Goal: Task Accomplishment & Management: Complete application form

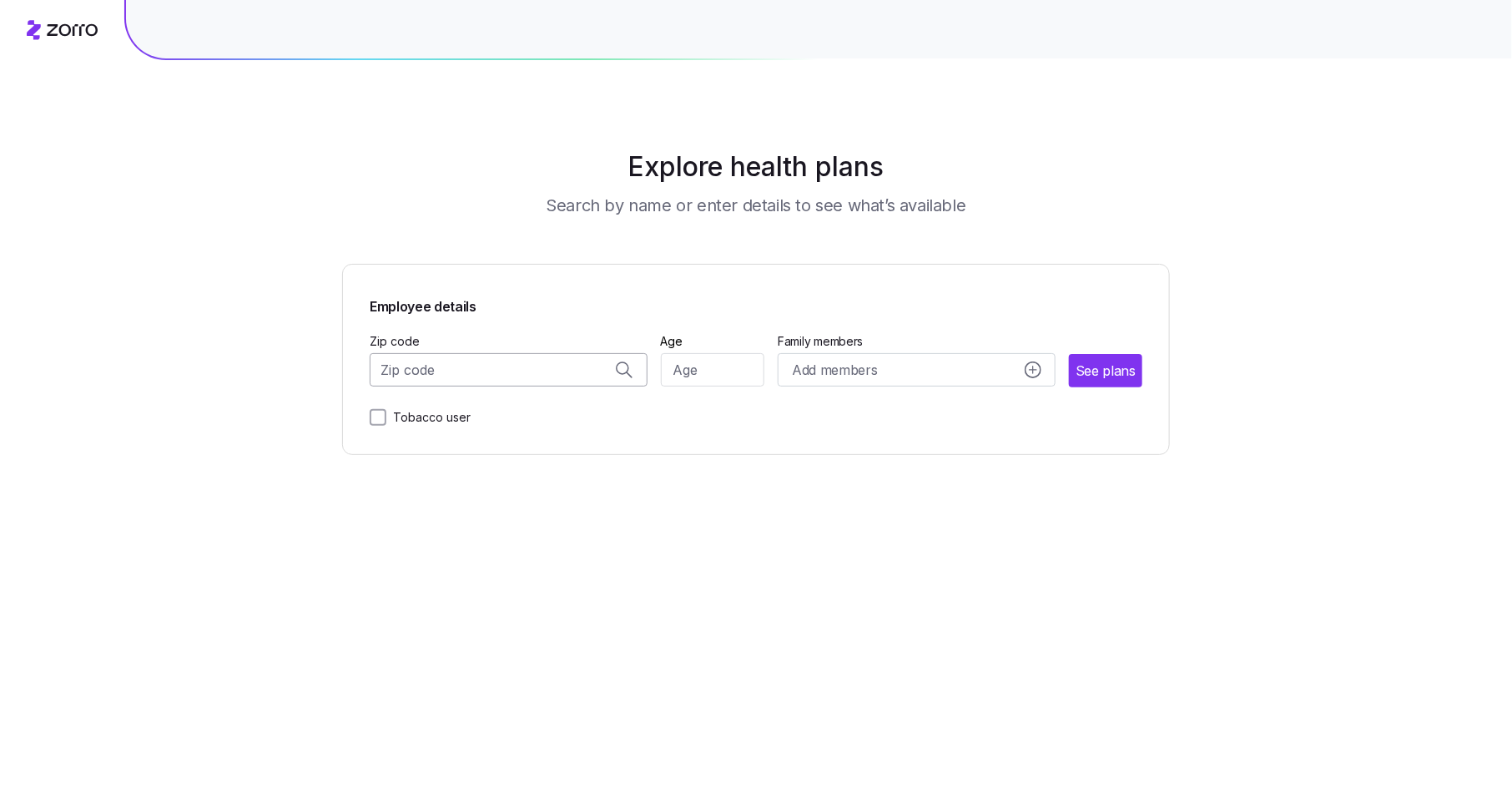
click at [514, 377] on input "Zip code" at bounding box center [508, 369] width 278 height 33
paste input "50314"
click at [478, 415] on span "50314, [GEOGRAPHIC_DATA], [GEOGRAPHIC_DATA]" at bounding box center [505, 414] width 233 height 21
type input "50314, [GEOGRAPHIC_DATA], [GEOGRAPHIC_DATA]"
click at [705, 368] on input "Age" at bounding box center [713, 369] width 104 height 33
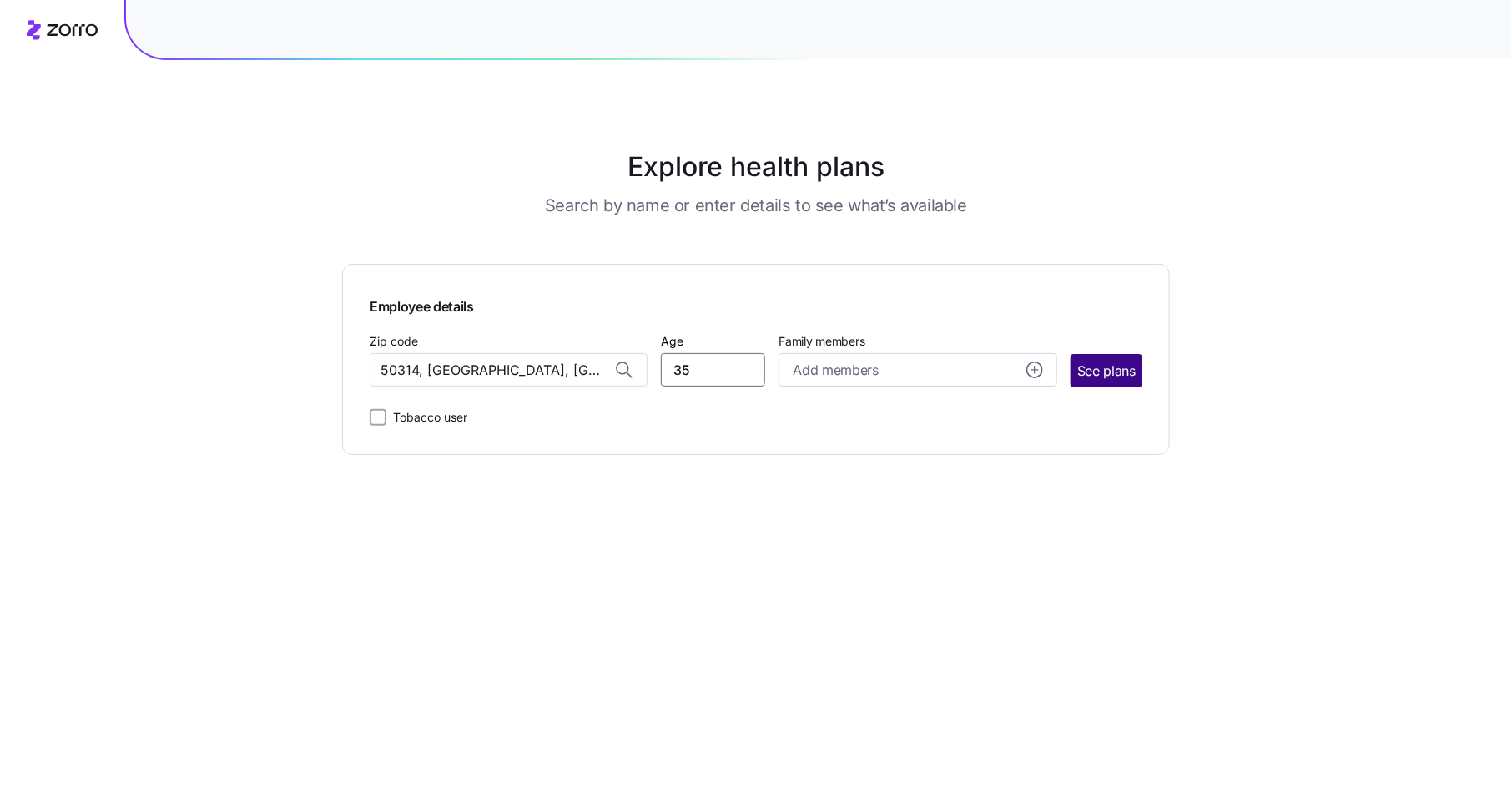
type input "35"
click at [1122, 378] on span "See plans" at bounding box center [1106, 371] width 59 height 21
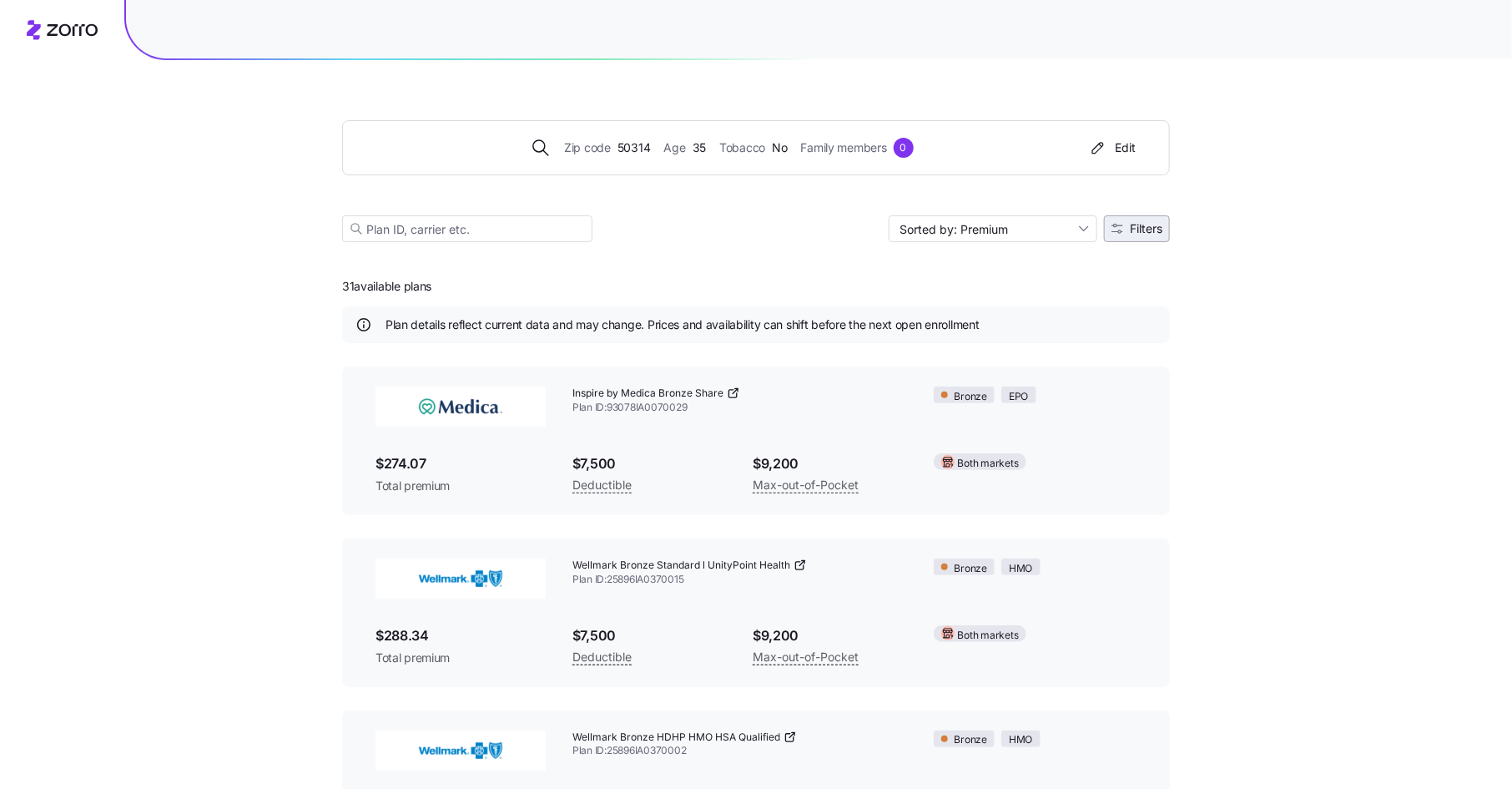
click at [1147, 239] on button "Filters" at bounding box center [1137, 228] width 66 height 26
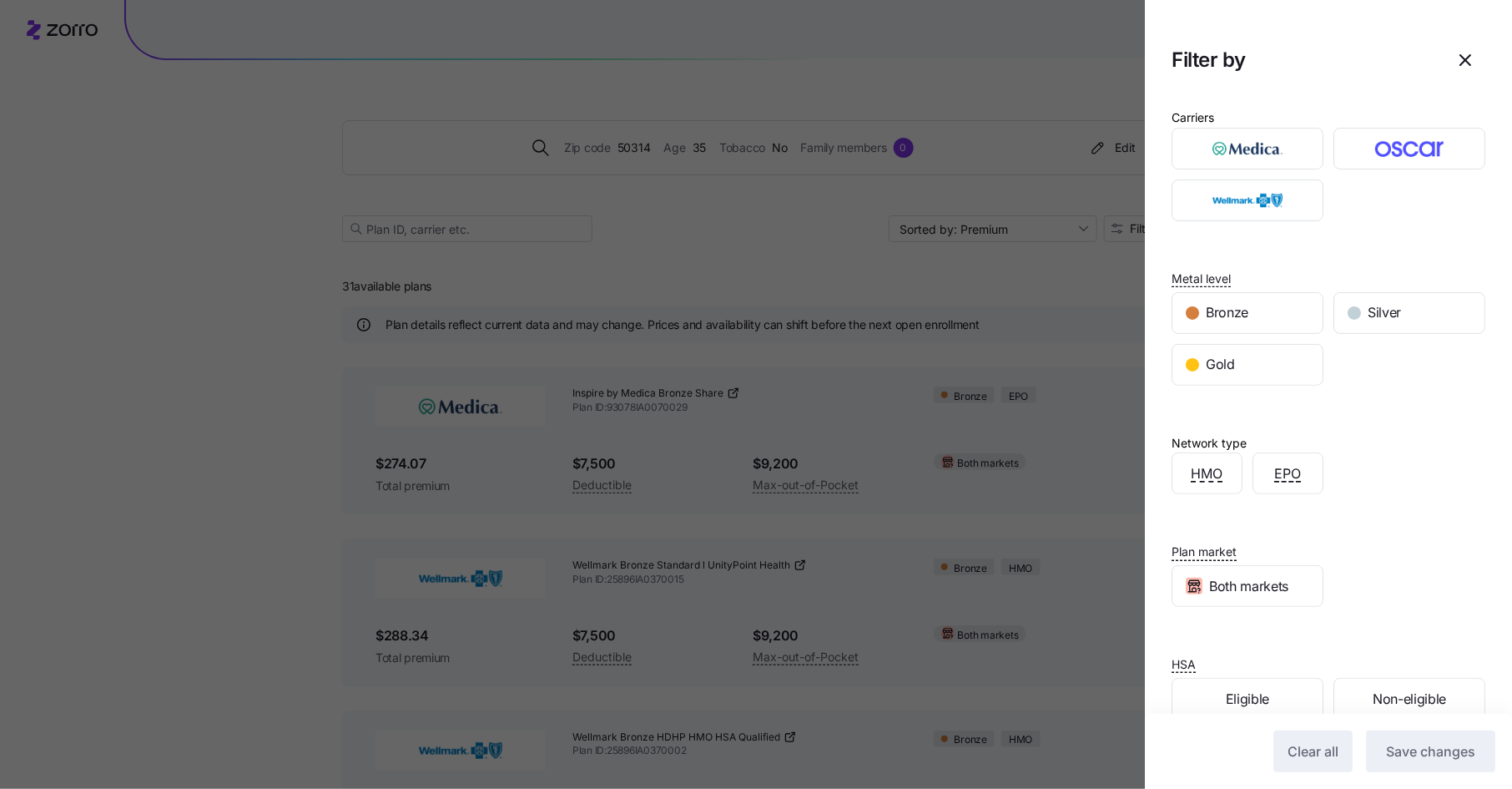
scroll to position [38, 0]
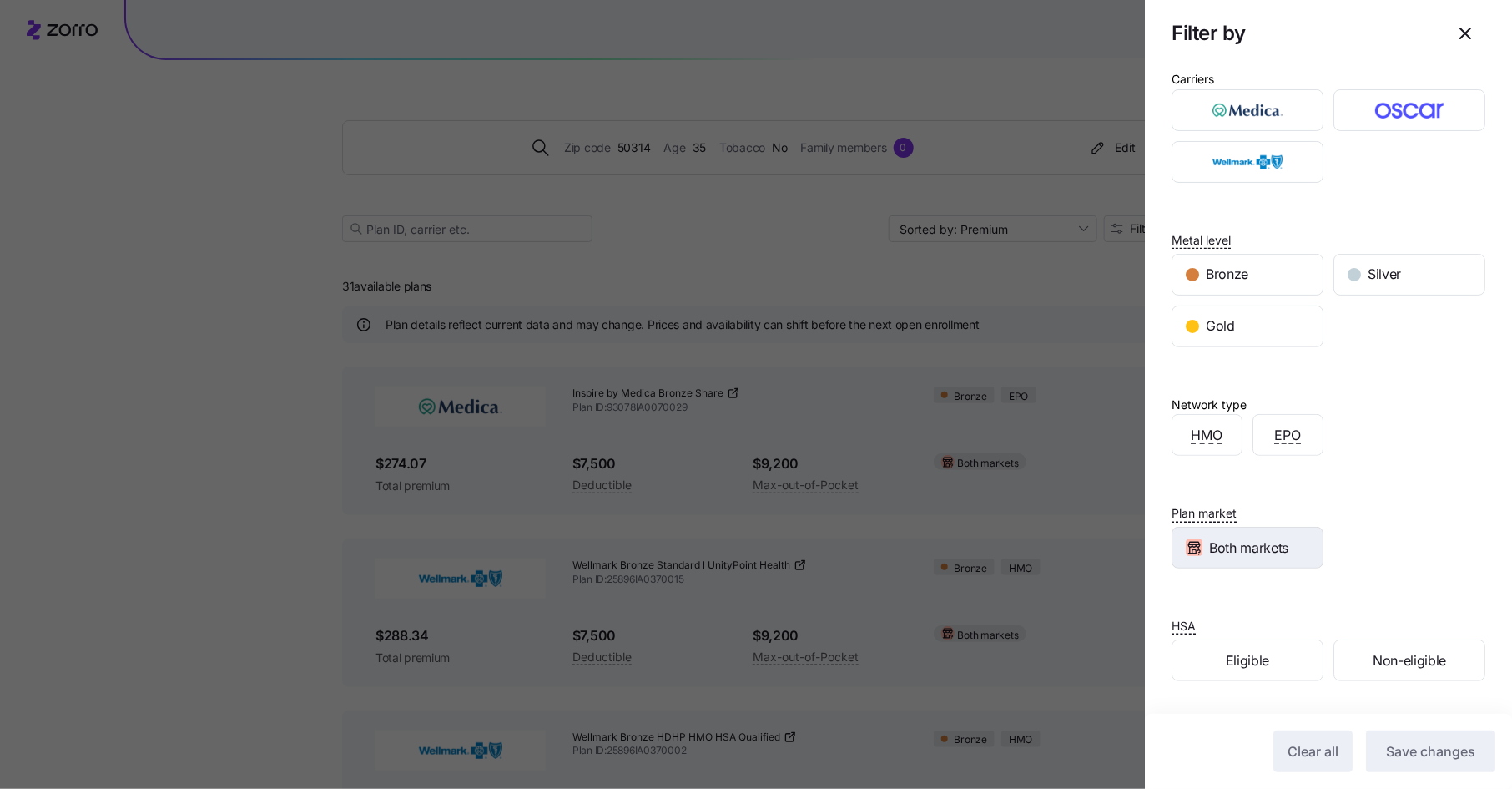
click at [1262, 544] on span "Both markets" at bounding box center [1248, 548] width 79 height 21
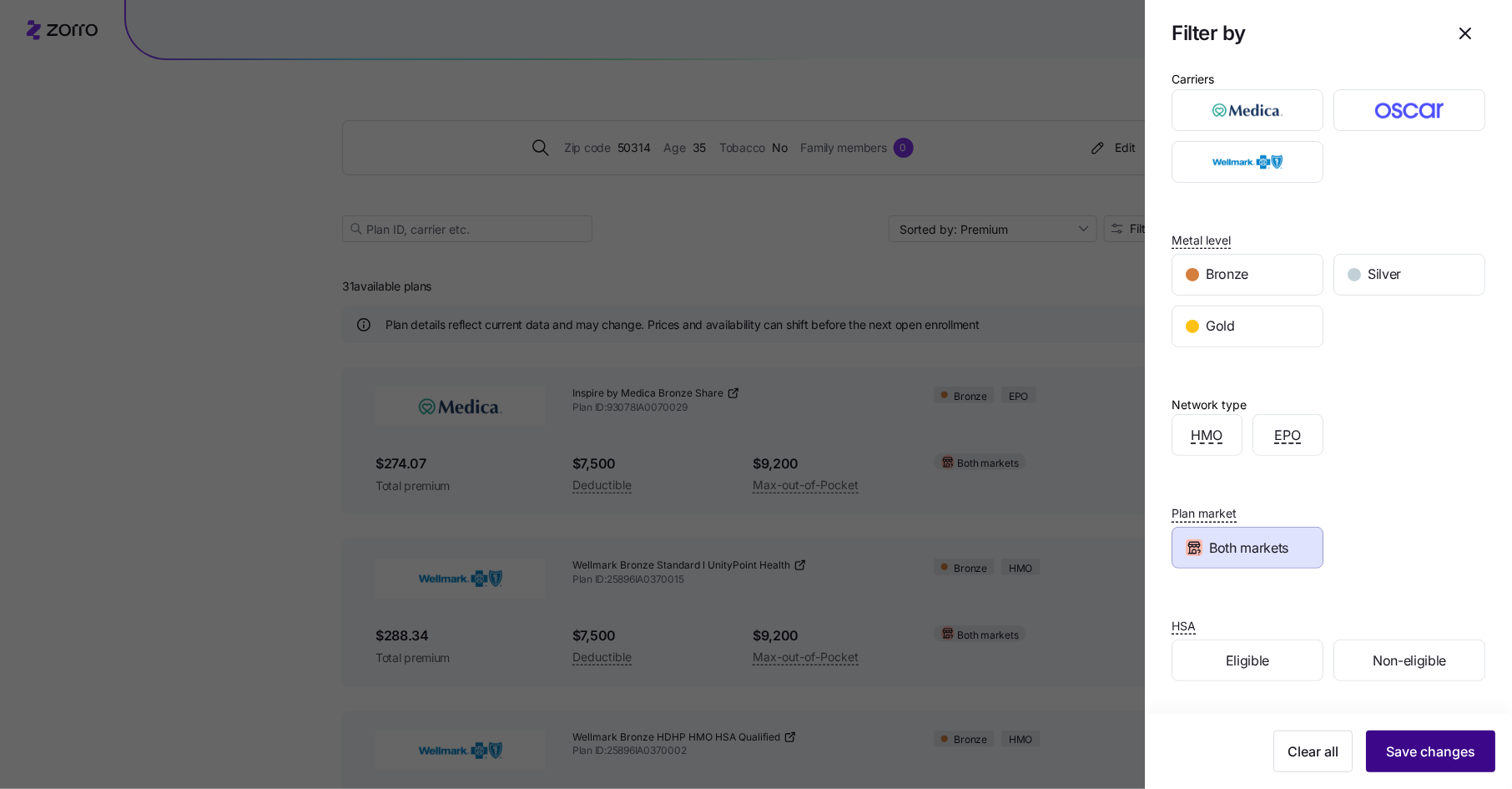
click at [1408, 749] on span "Save changes" at bounding box center [1430, 752] width 89 height 20
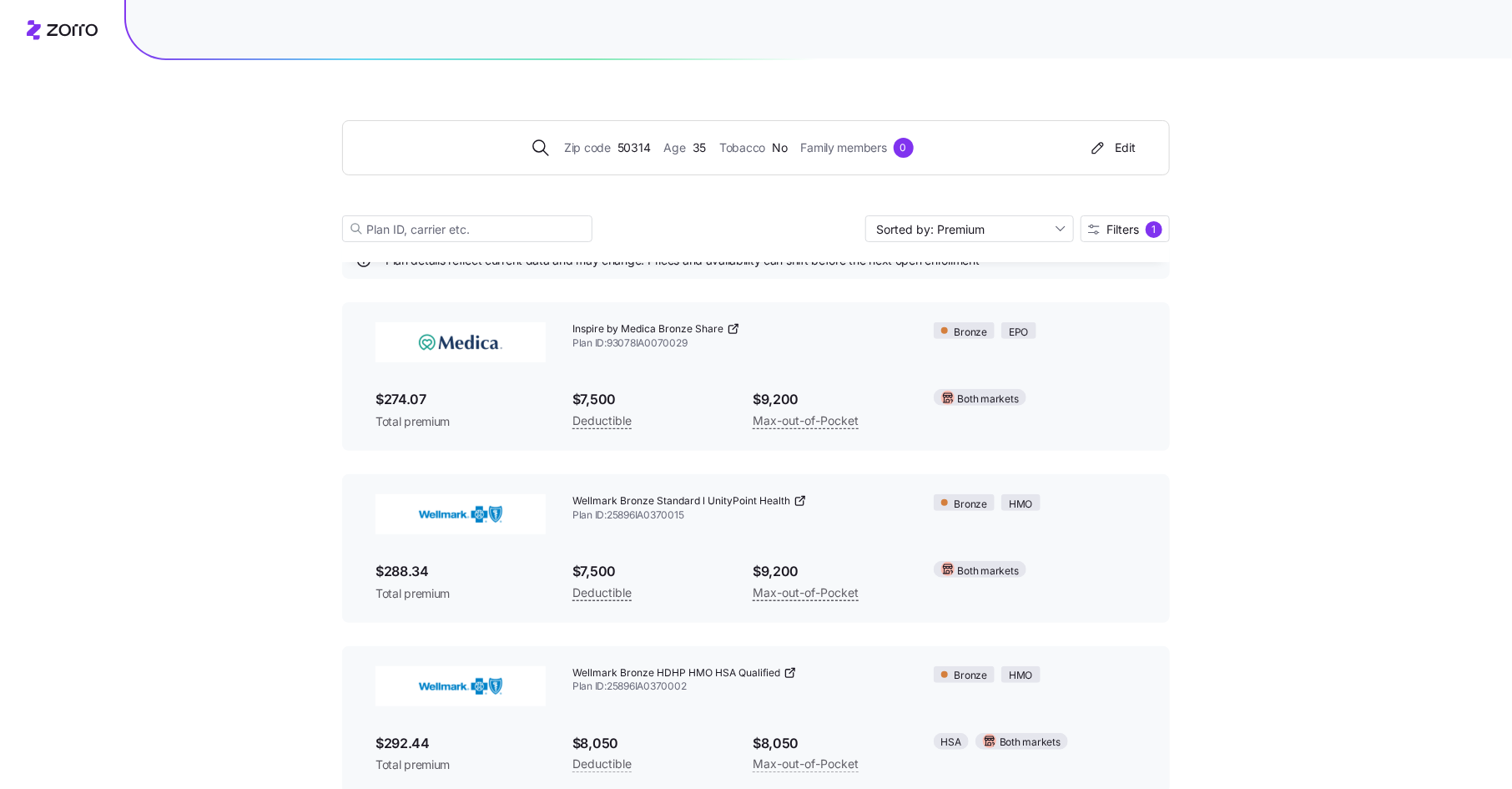
scroll to position [0, 0]
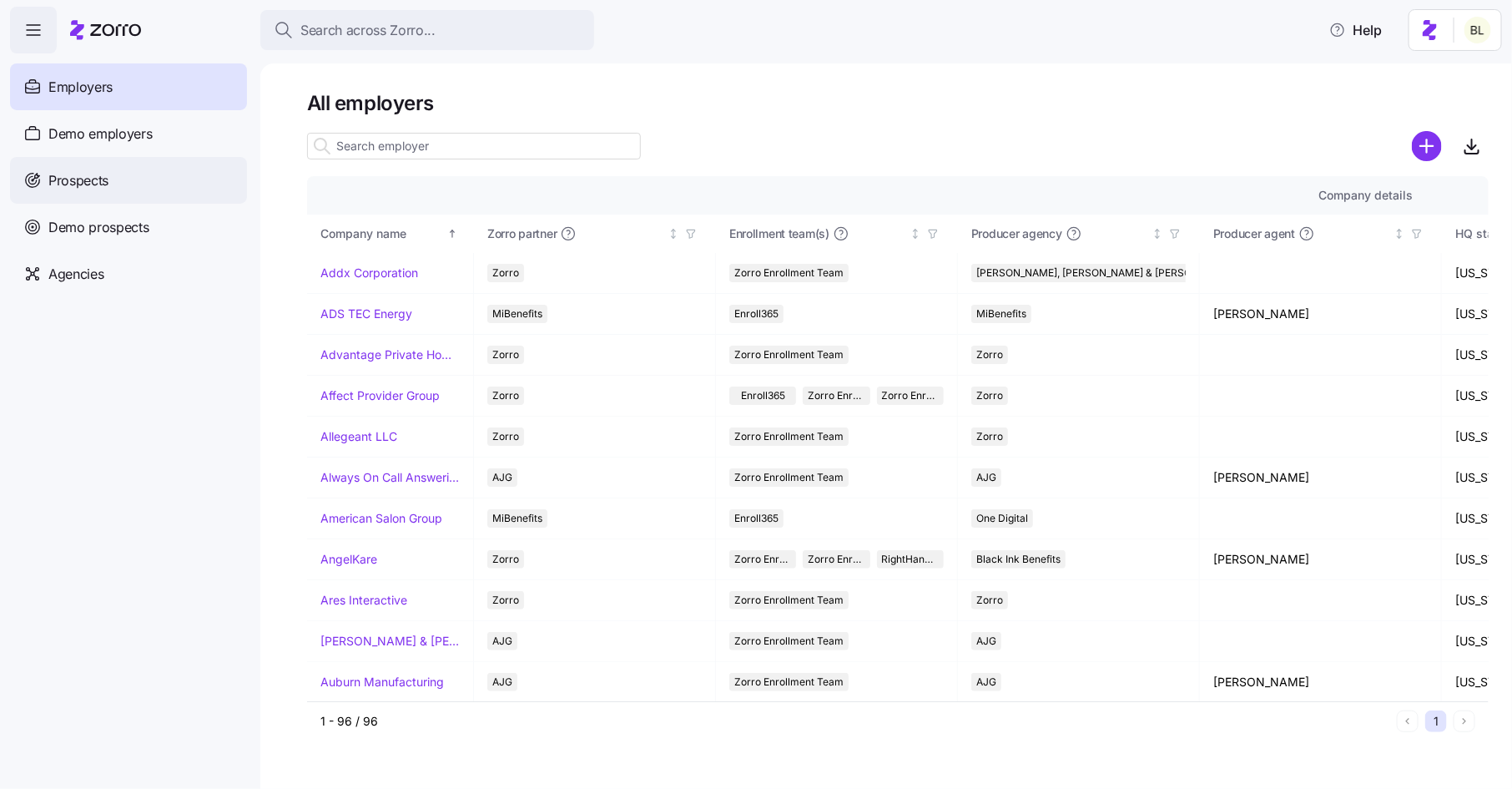
click at [115, 174] on div "Prospects" at bounding box center [128, 180] width 237 height 47
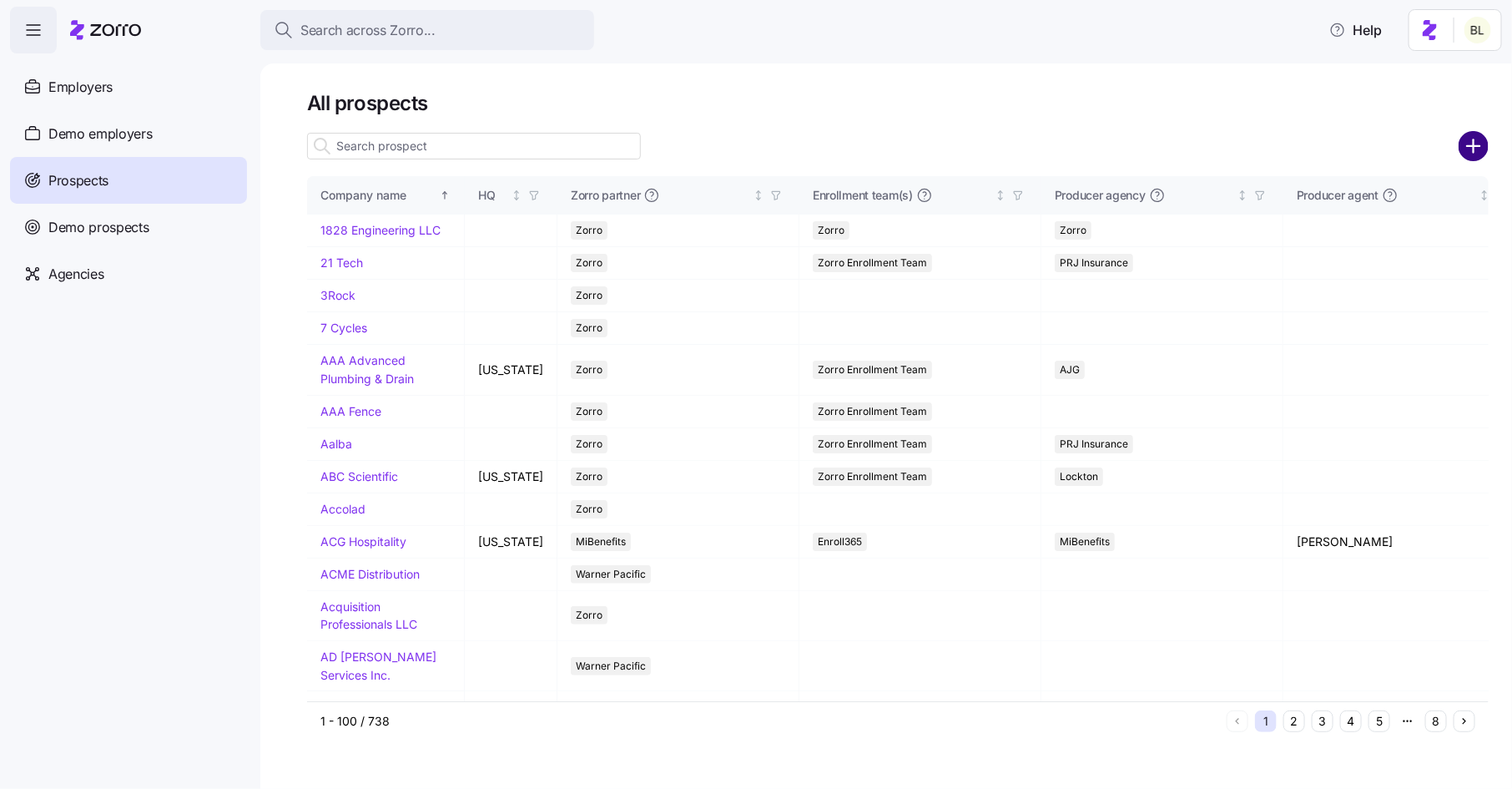
click at [1471, 141] on circle "add icon" at bounding box center [1474, 146] width 27 height 27
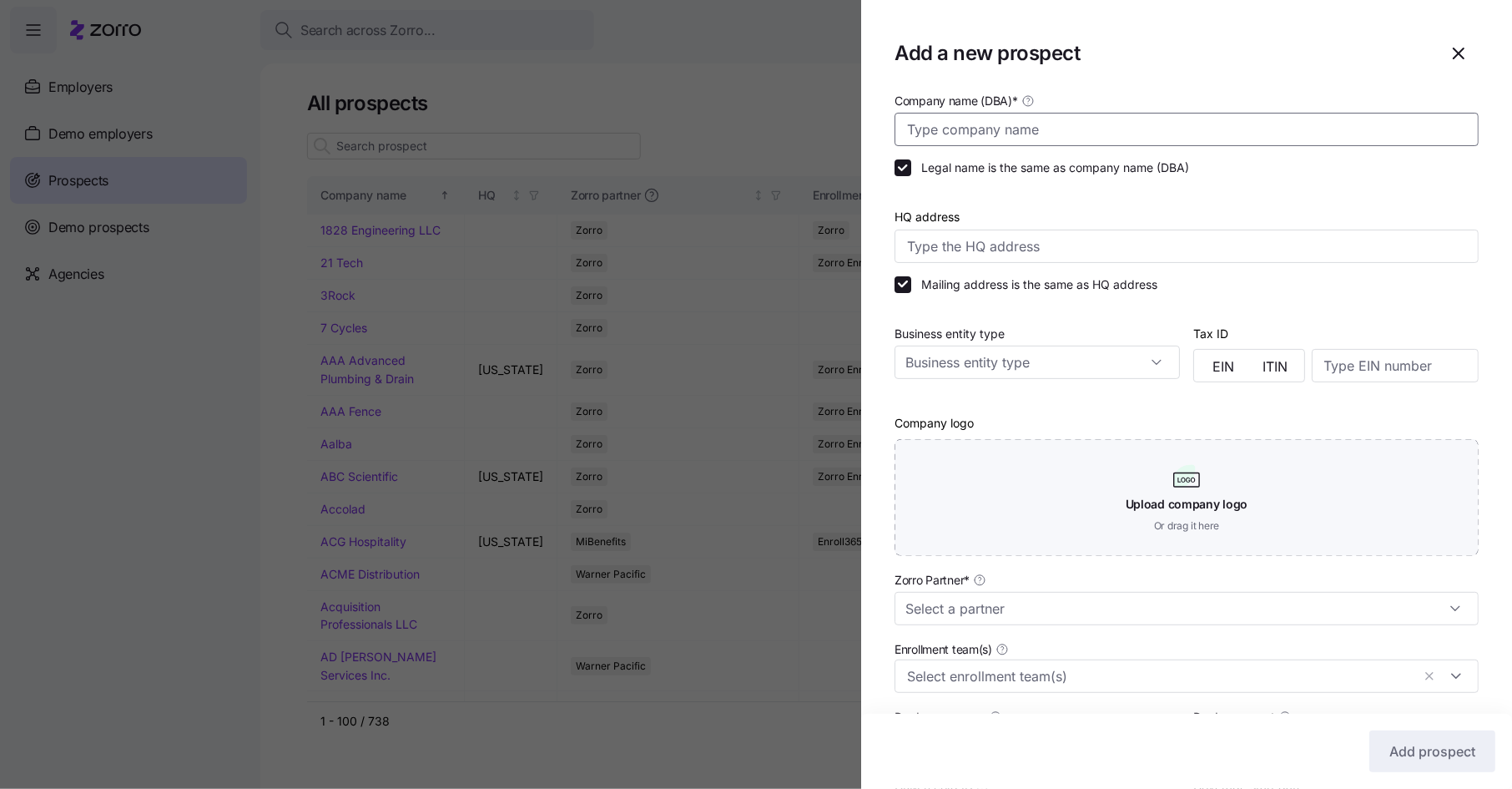
click at [966, 134] on input "Company name (DBA) *" at bounding box center [1187, 129] width 584 height 33
type input "[PERSON_NAME]"
paste input "[STREET_ADDRESS]"
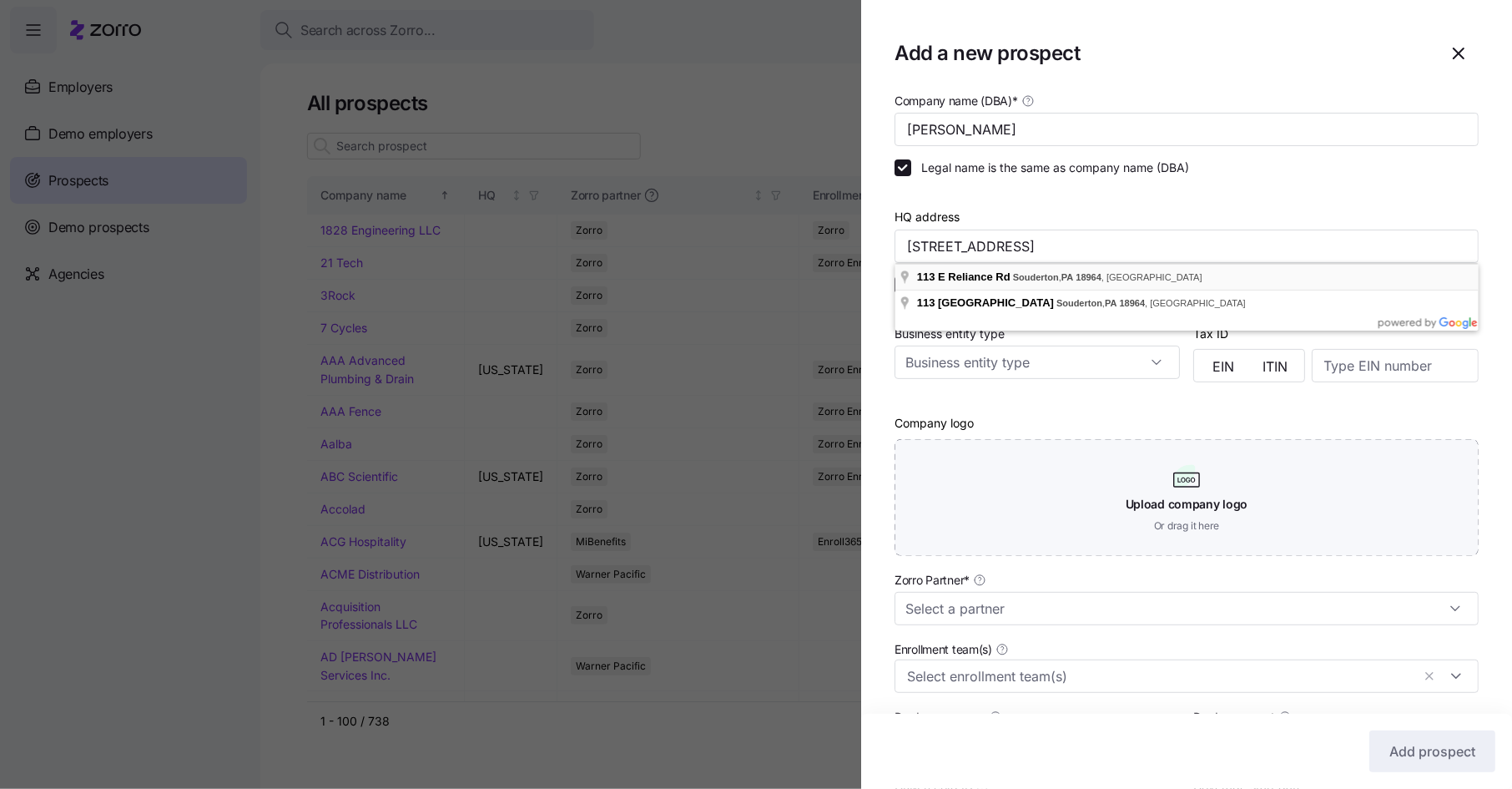
type input "[STREET_ADDRESS]"
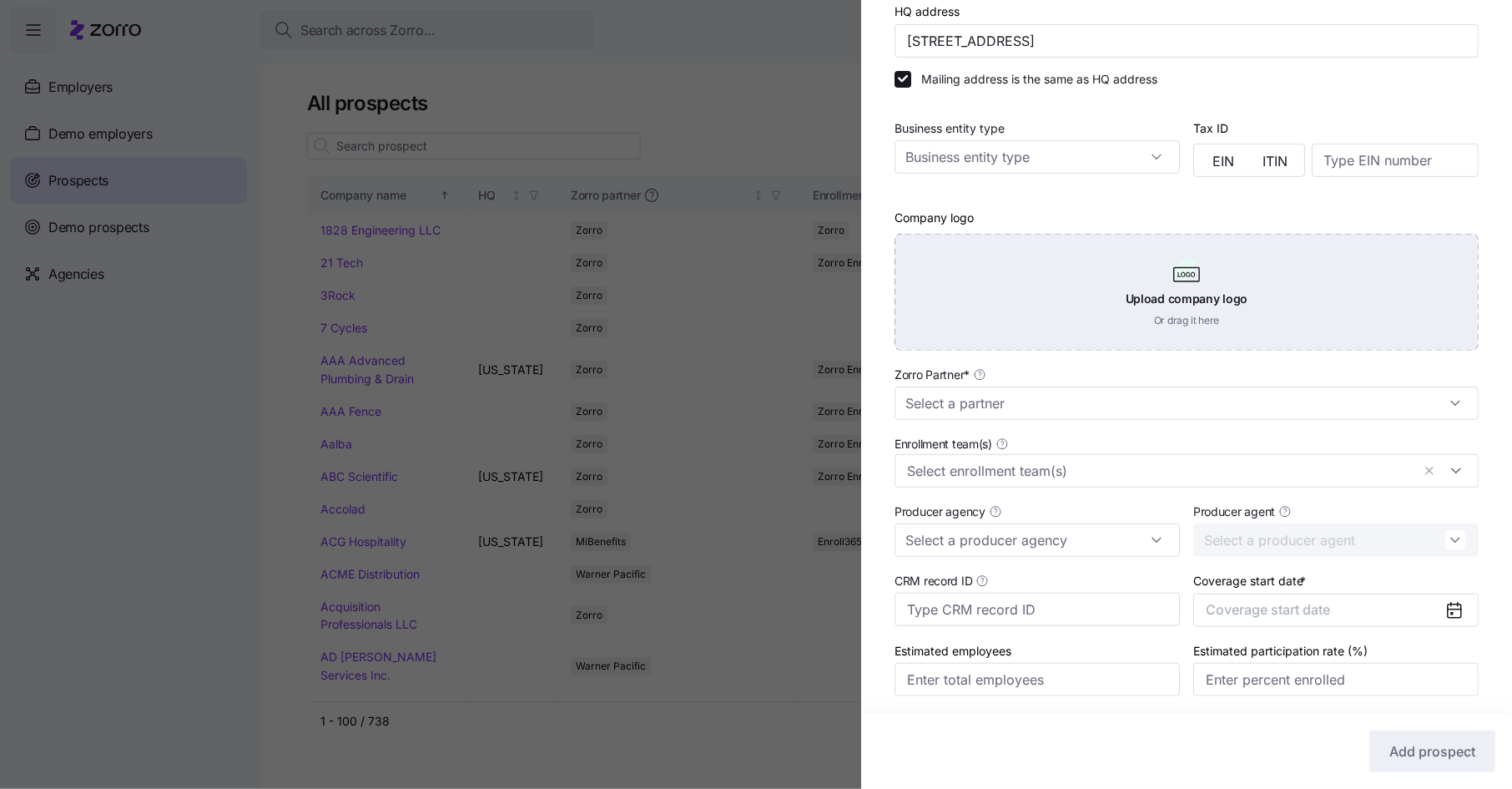
scroll to position [264, 0]
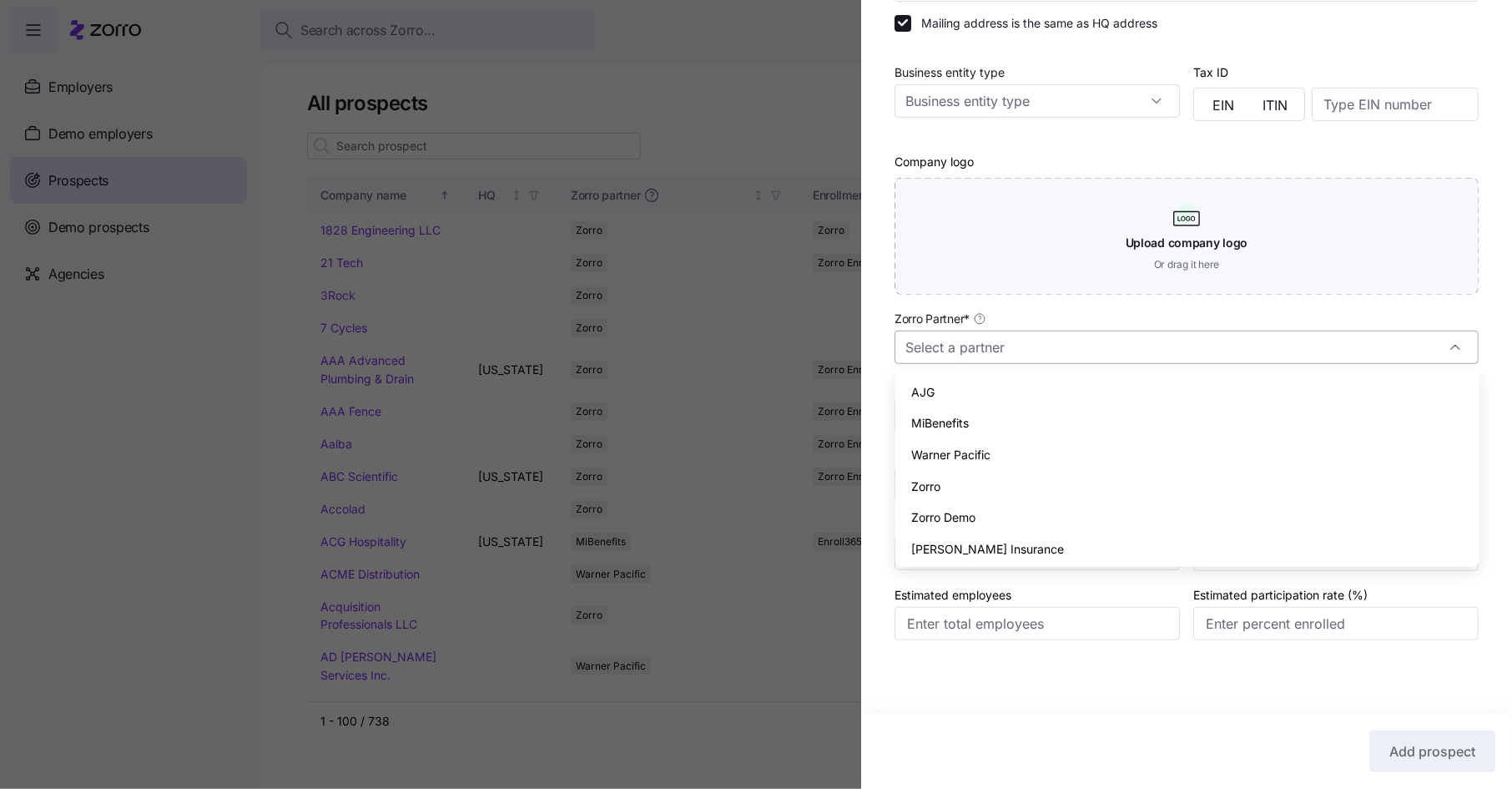
click at [998, 348] on input "Zorro Partner *" at bounding box center [1187, 347] width 584 height 33
click at [958, 483] on div "Zorro" at bounding box center [1188, 486] width 571 height 31
type input "Zorro"
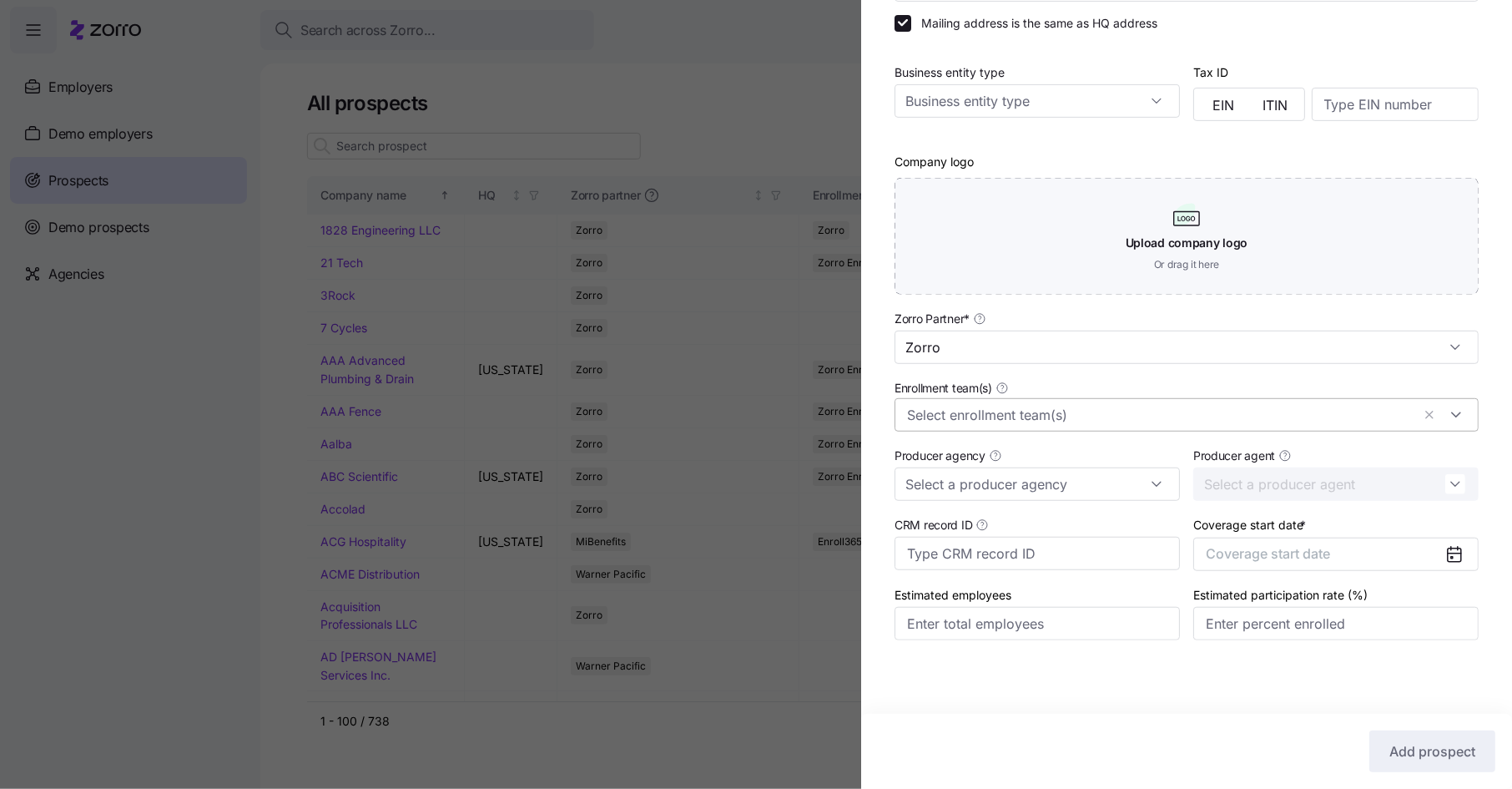
click at [1004, 412] on input "Enrollment team(s)" at bounding box center [1159, 415] width 504 height 22
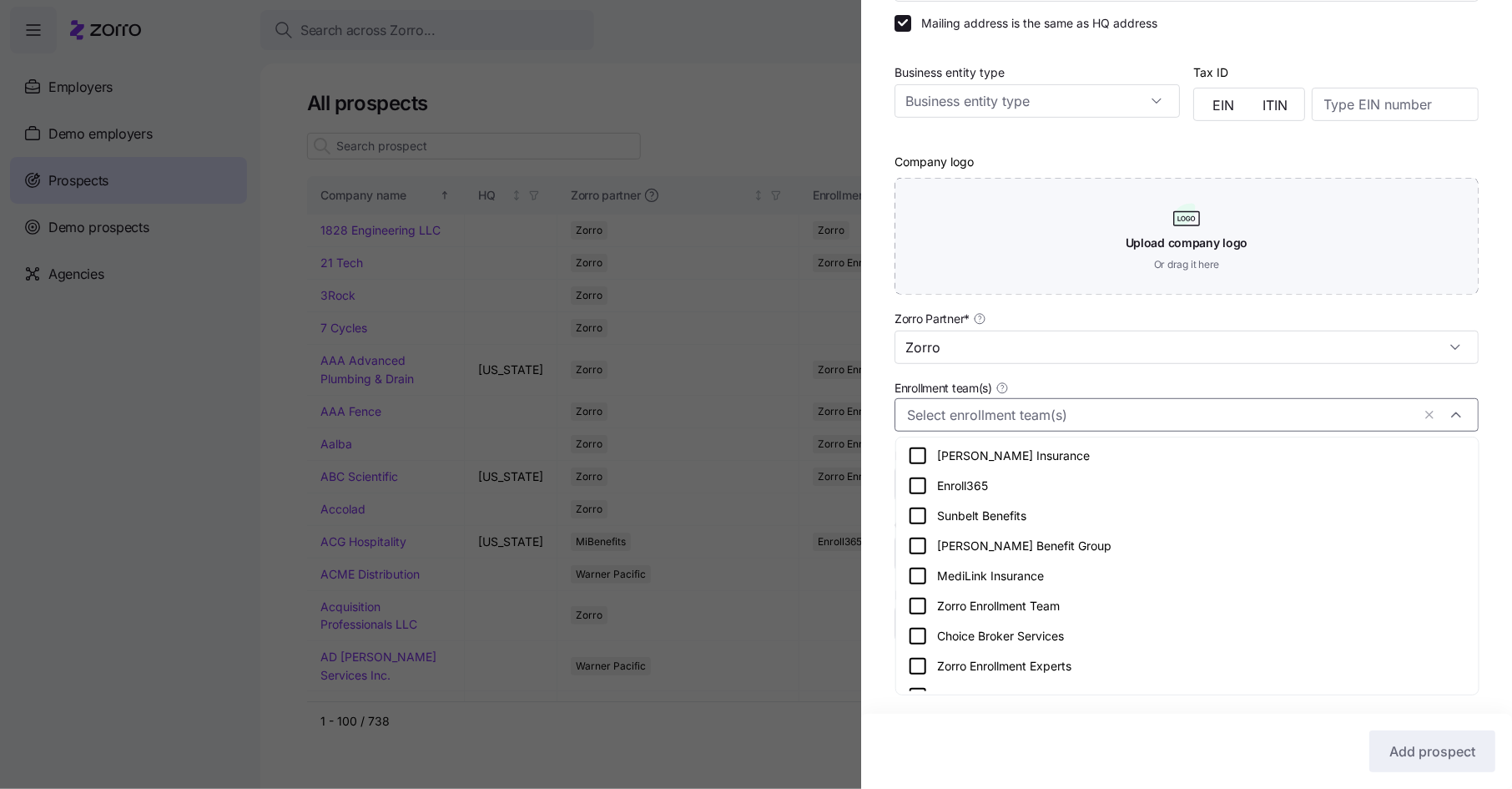
click at [921, 605] on icon at bounding box center [918, 606] width 20 height 20
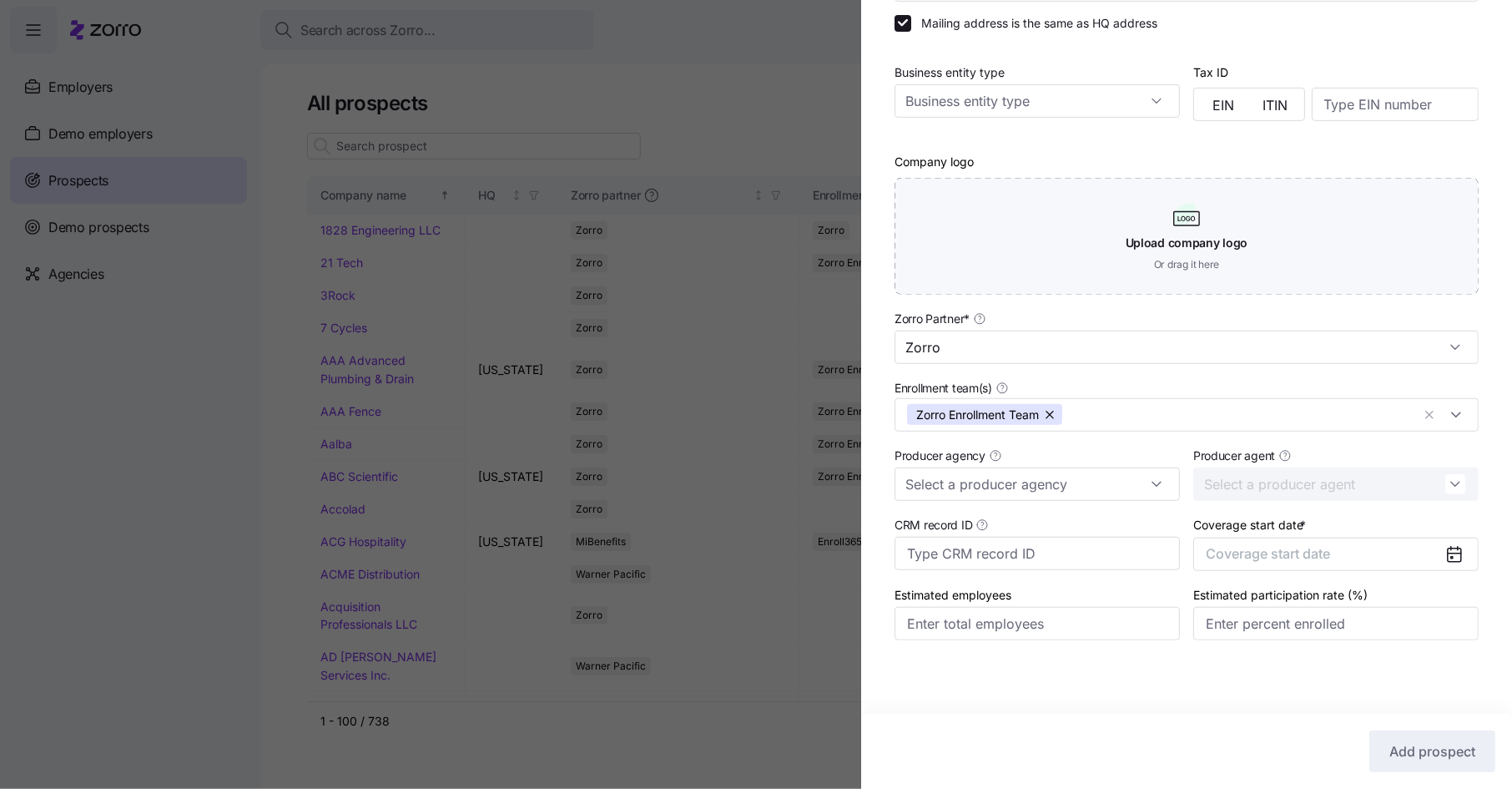
click at [871, 510] on div "Company name (DBA) * [PERSON_NAME] Legal name is the same as company name (DBA)…" at bounding box center [1186, 251] width 651 height 845
click at [987, 499] on input "Producer agency" at bounding box center [1037, 483] width 285 height 33
click at [984, 560] on div "MMA" at bounding box center [1038, 560] width 272 height 31
type input "MMA"
click at [1299, 555] on span "Coverage start date" at bounding box center [1267, 554] width 124 height 17
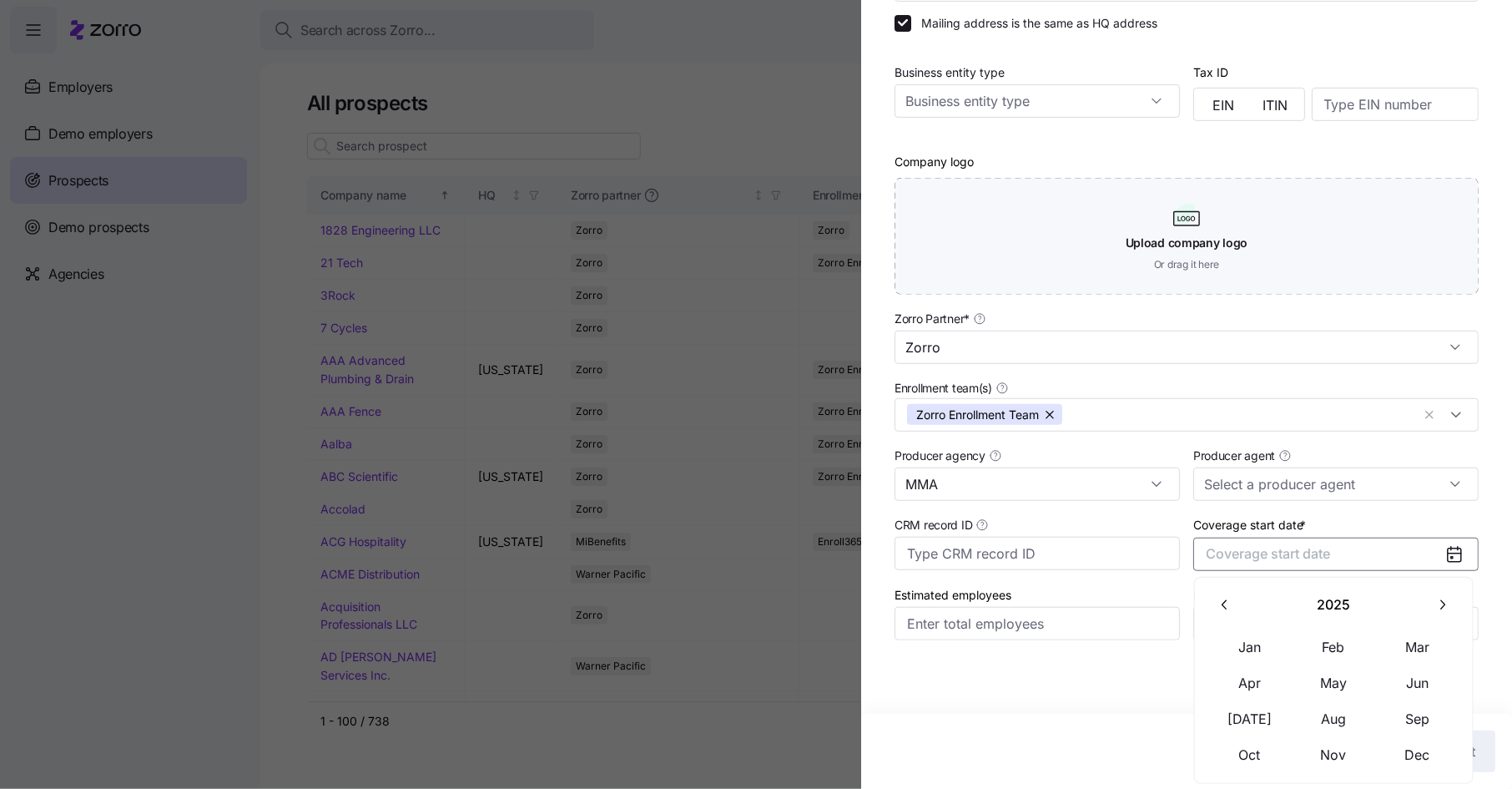
click at [1449, 595] on button "button" at bounding box center [1442, 605] width 35 height 35
click at [1221, 615] on button "button" at bounding box center [1225, 605] width 35 height 35
click at [1251, 643] on button "Jan" at bounding box center [1250, 646] width 83 height 35
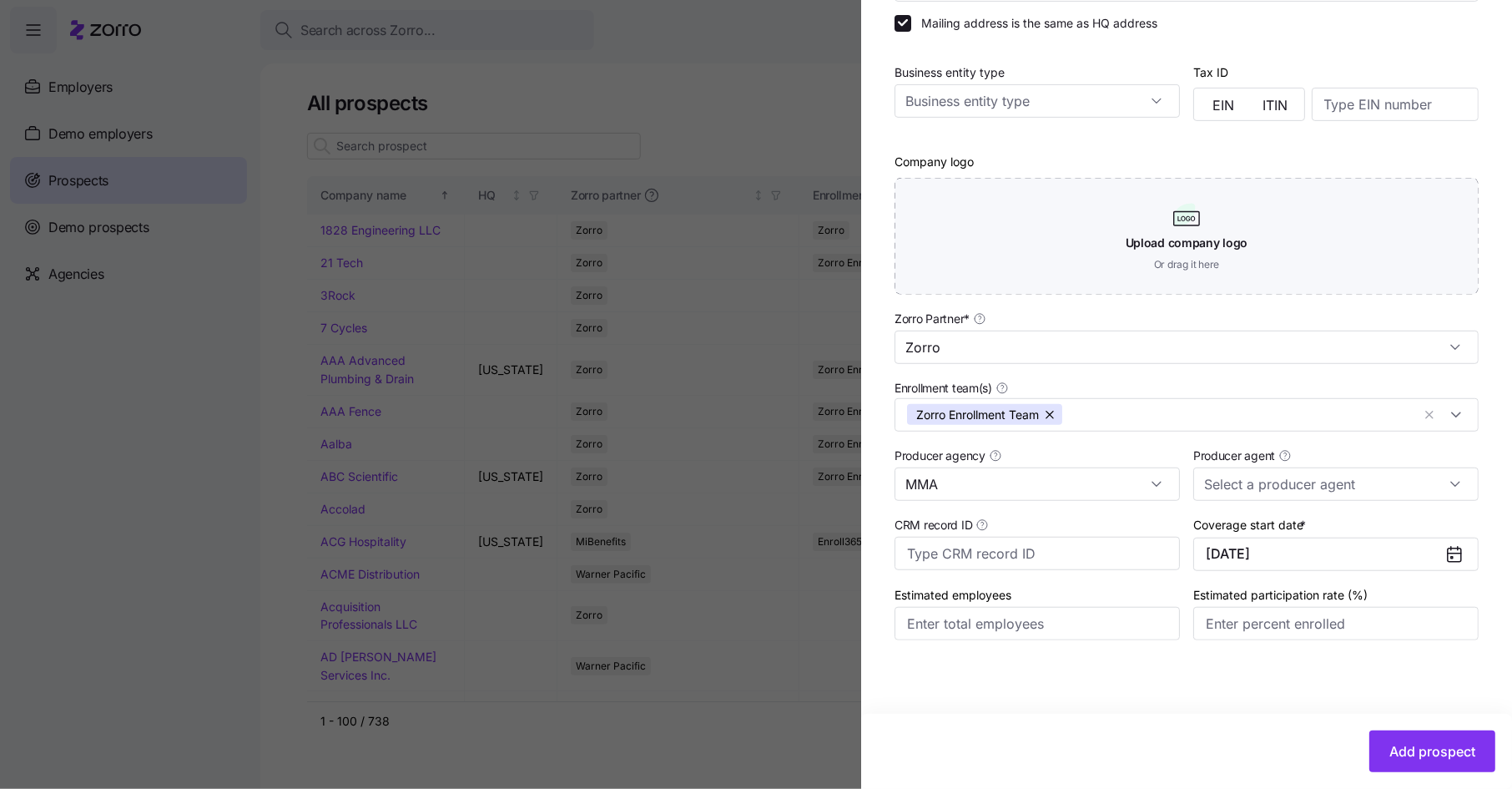
click at [1071, 706] on div "Company name (DBA) * [PERSON_NAME] Legal name is the same as company name (DBA)…" at bounding box center [1186, 308] width 651 height 960
click at [1394, 756] on span "Add prospect" at bounding box center [1432, 752] width 86 height 20
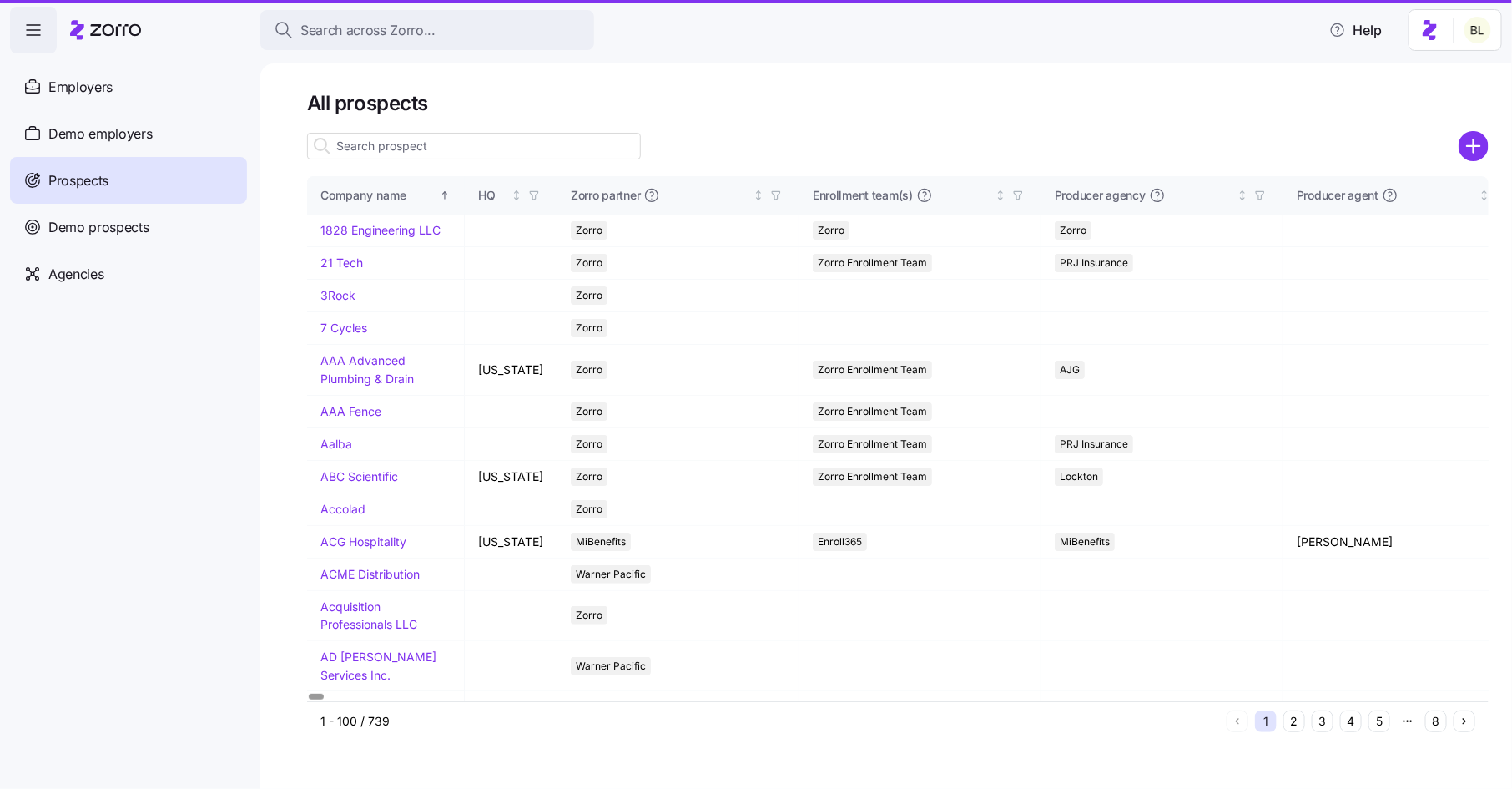
click at [475, 147] on input at bounding box center [474, 145] width 334 height 26
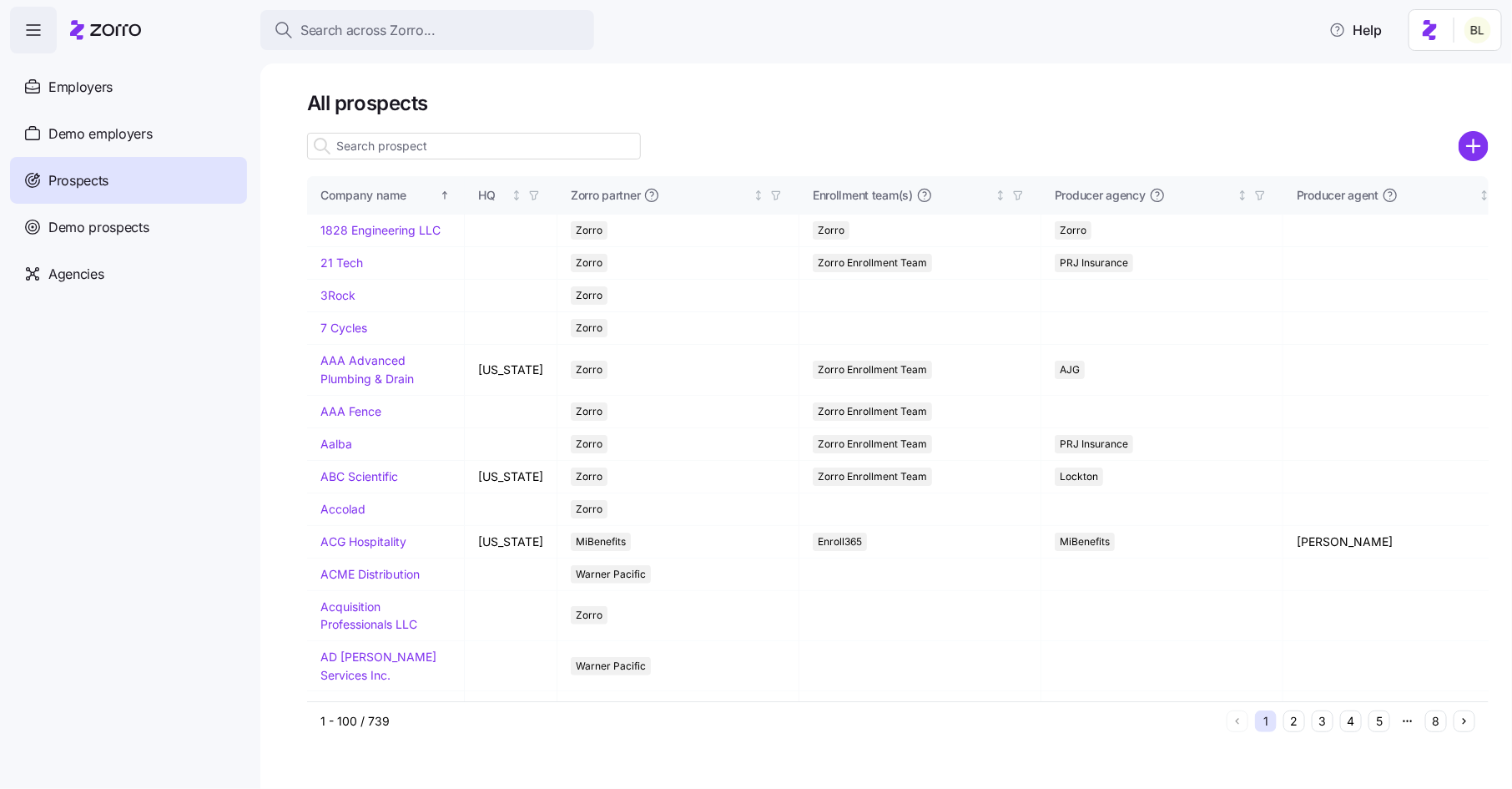
click at [474, 147] on input at bounding box center [474, 145] width 334 height 26
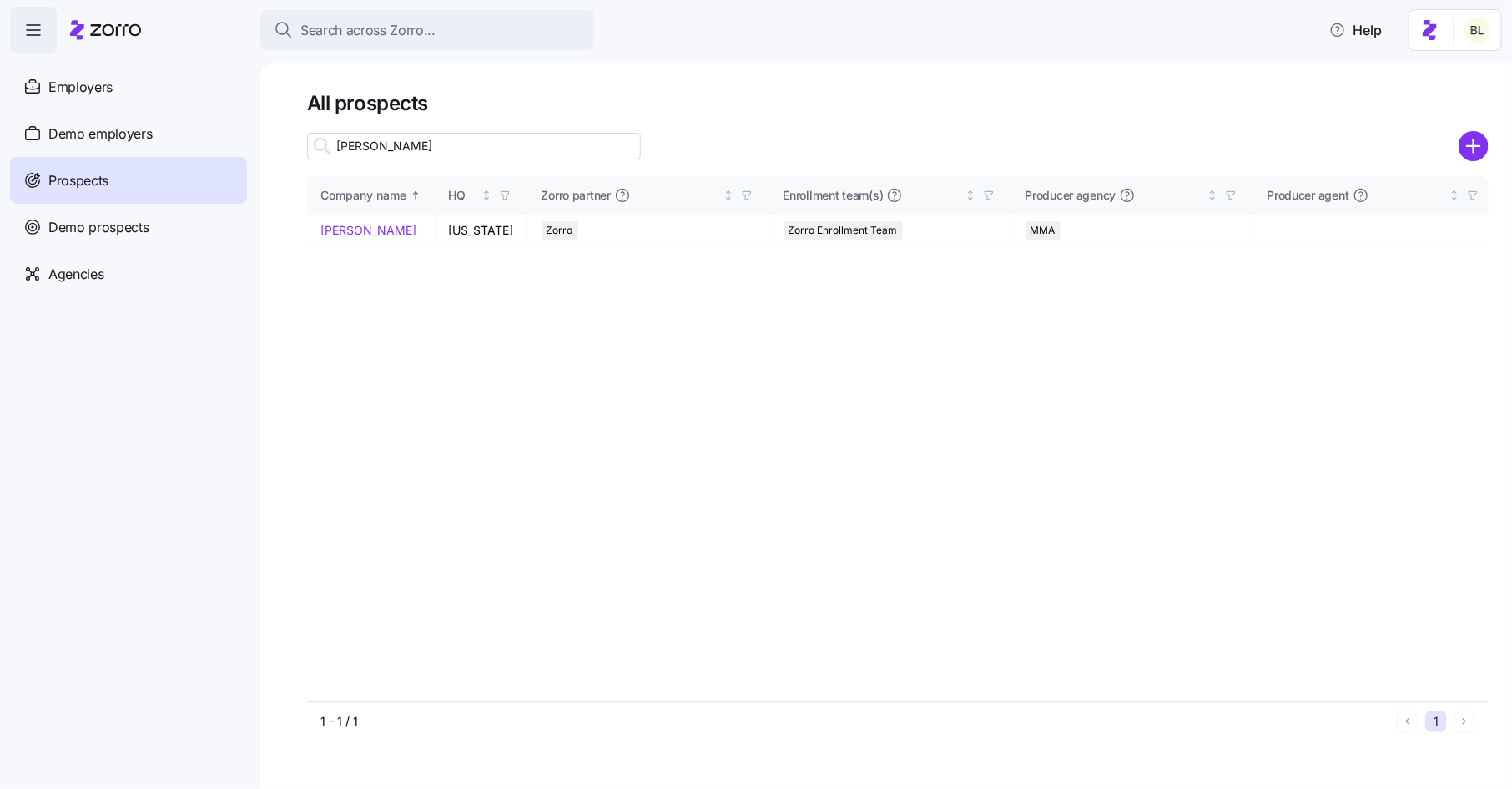
click at [465, 148] on input "[PERSON_NAME]" at bounding box center [474, 145] width 334 height 26
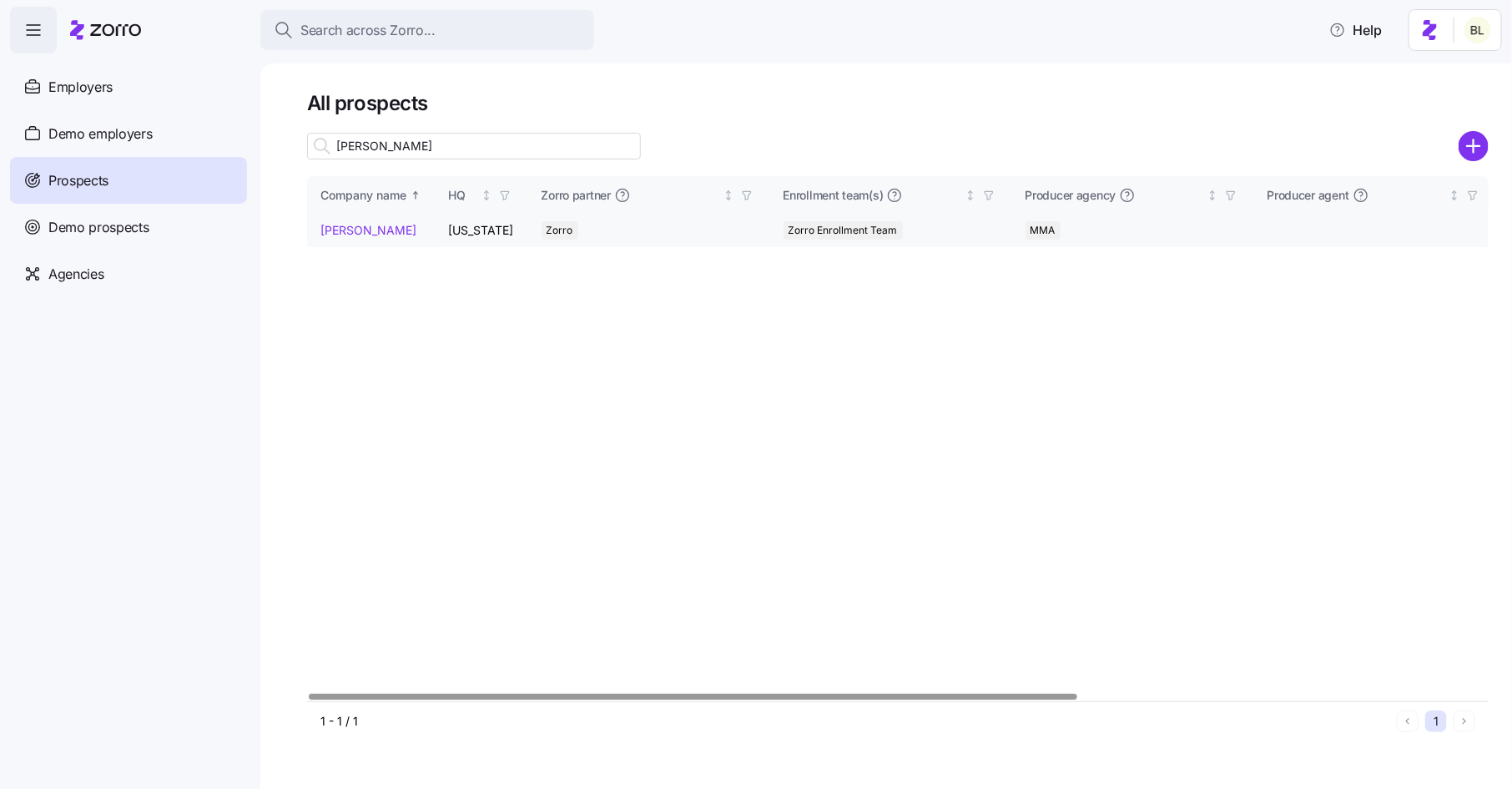
type input "[PERSON_NAME]"
click at [347, 230] on link "[PERSON_NAME]" at bounding box center [368, 229] width 96 height 14
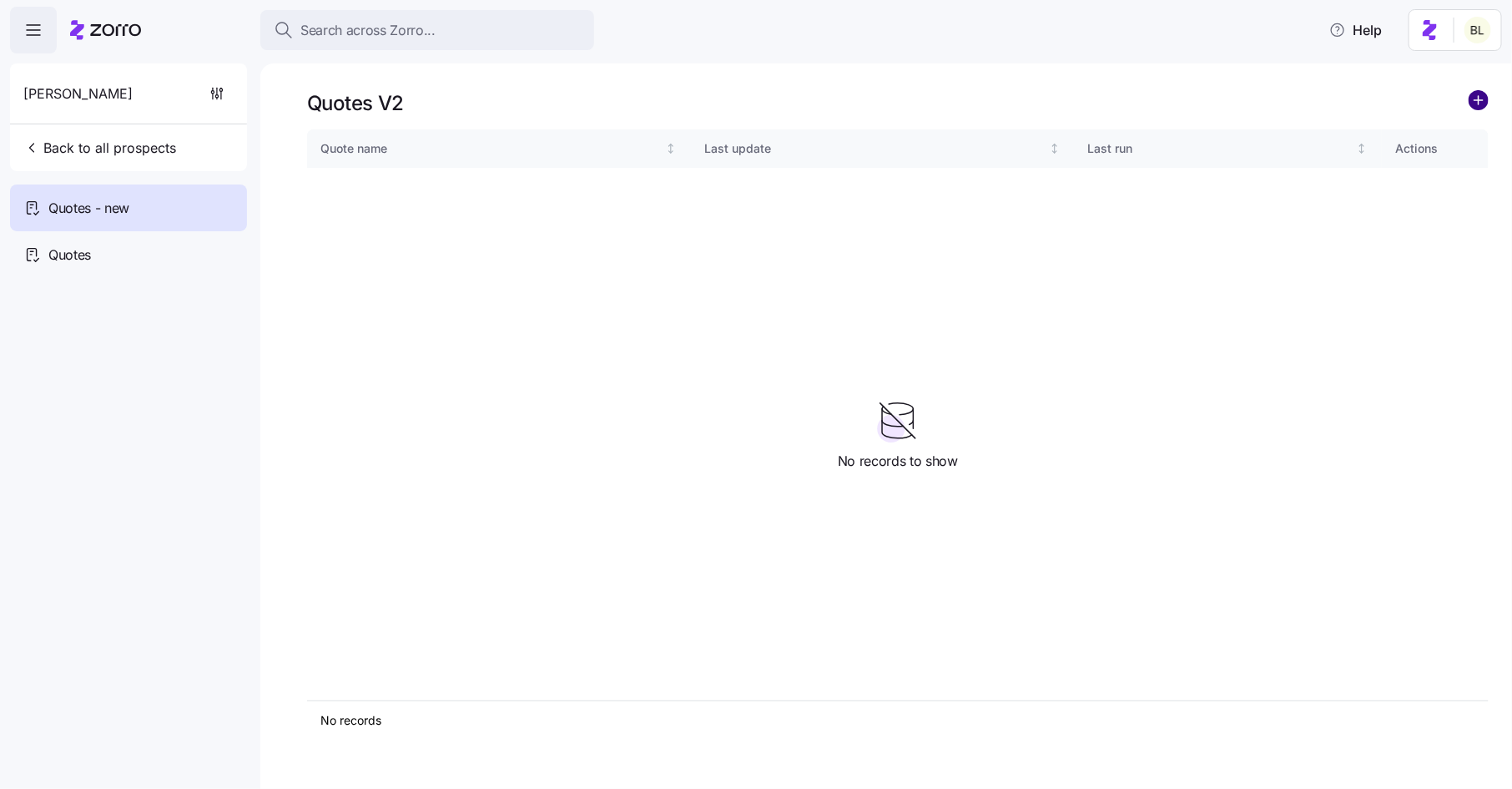
click at [1476, 96] on circle "add icon" at bounding box center [1479, 100] width 19 height 19
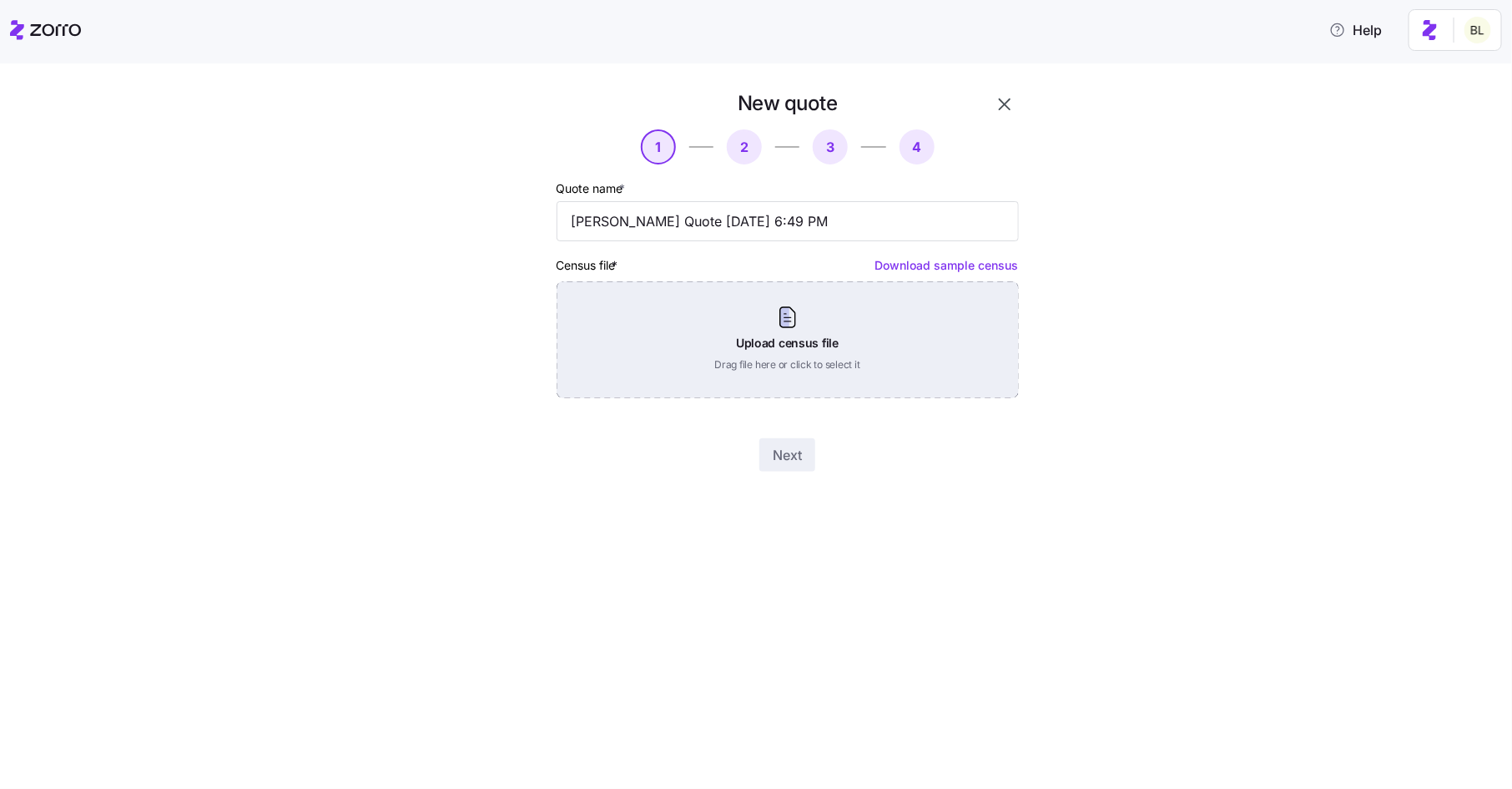
click at [791, 318] on div "Upload census file Drag file here or click to select it" at bounding box center [788, 340] width 463 height 117
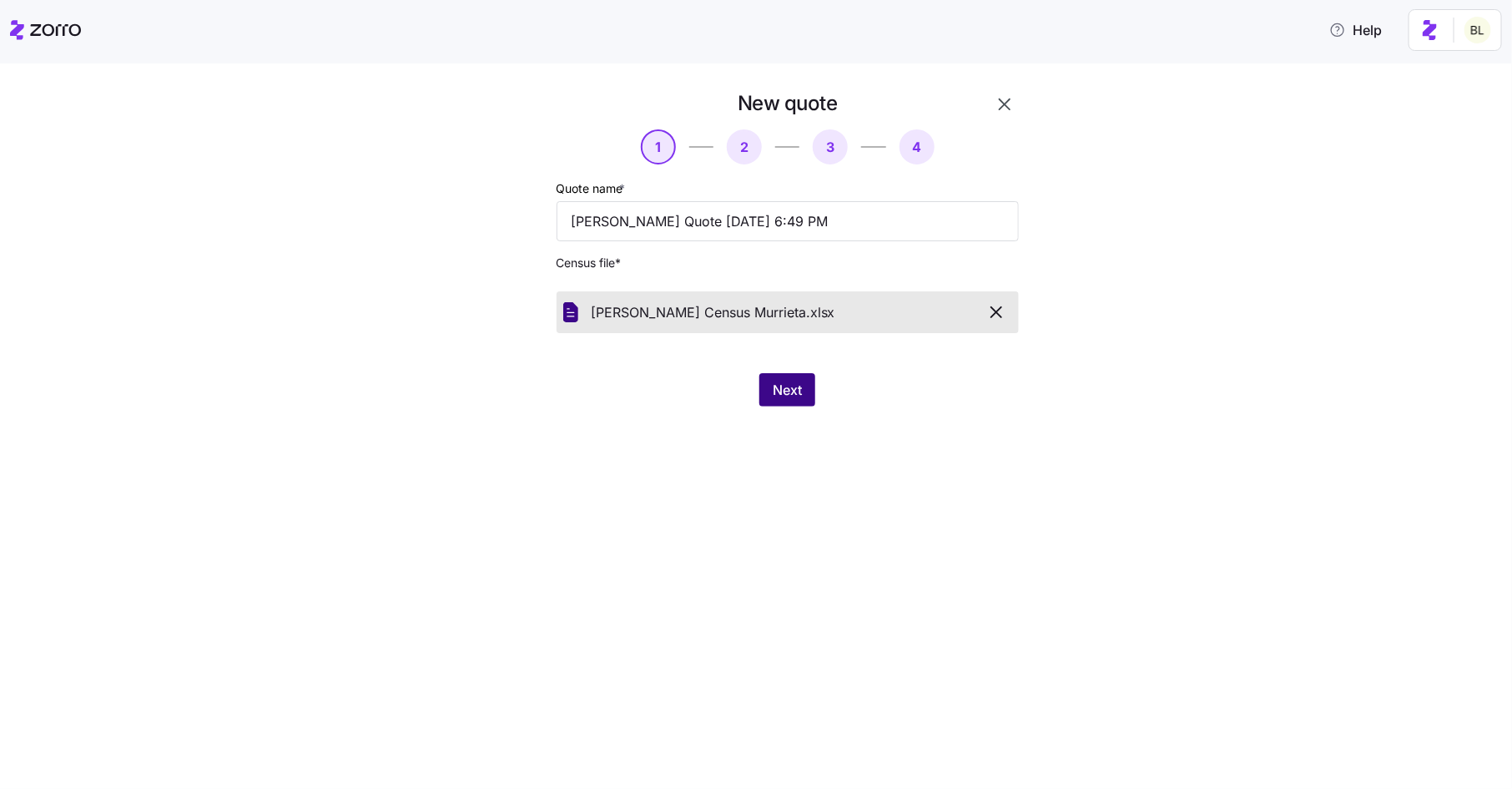
click at [804, 398] on button "Next" at bounding box center [787, 389] width 56 height 33
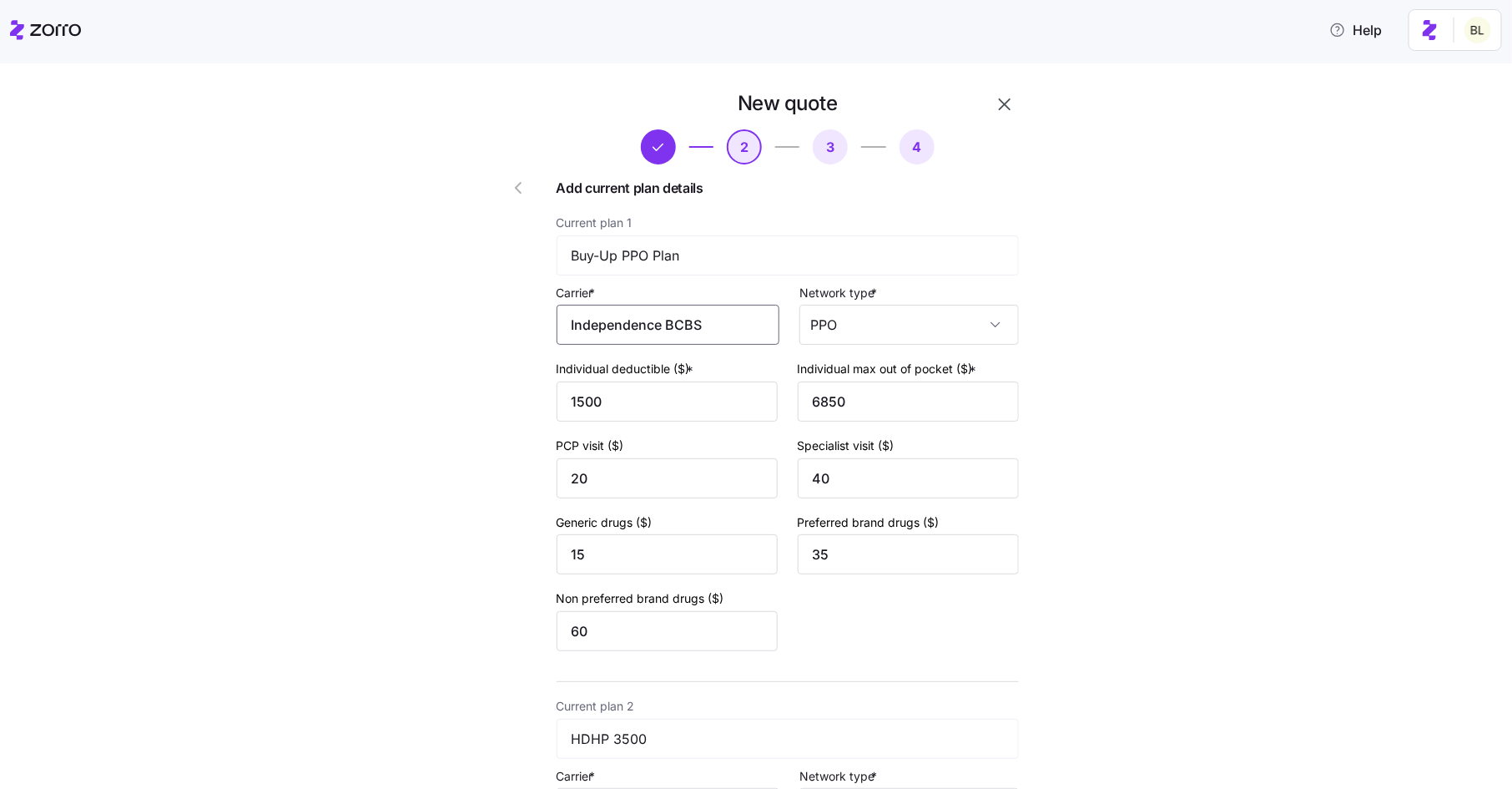
click at [724, 319] on input "Independence BCBS" at bounding box center [668, 324] width 222 height 40
click at [695, 369] on span "Independence Blue Cross" at bounding box center [664, 375] width 160 height 21
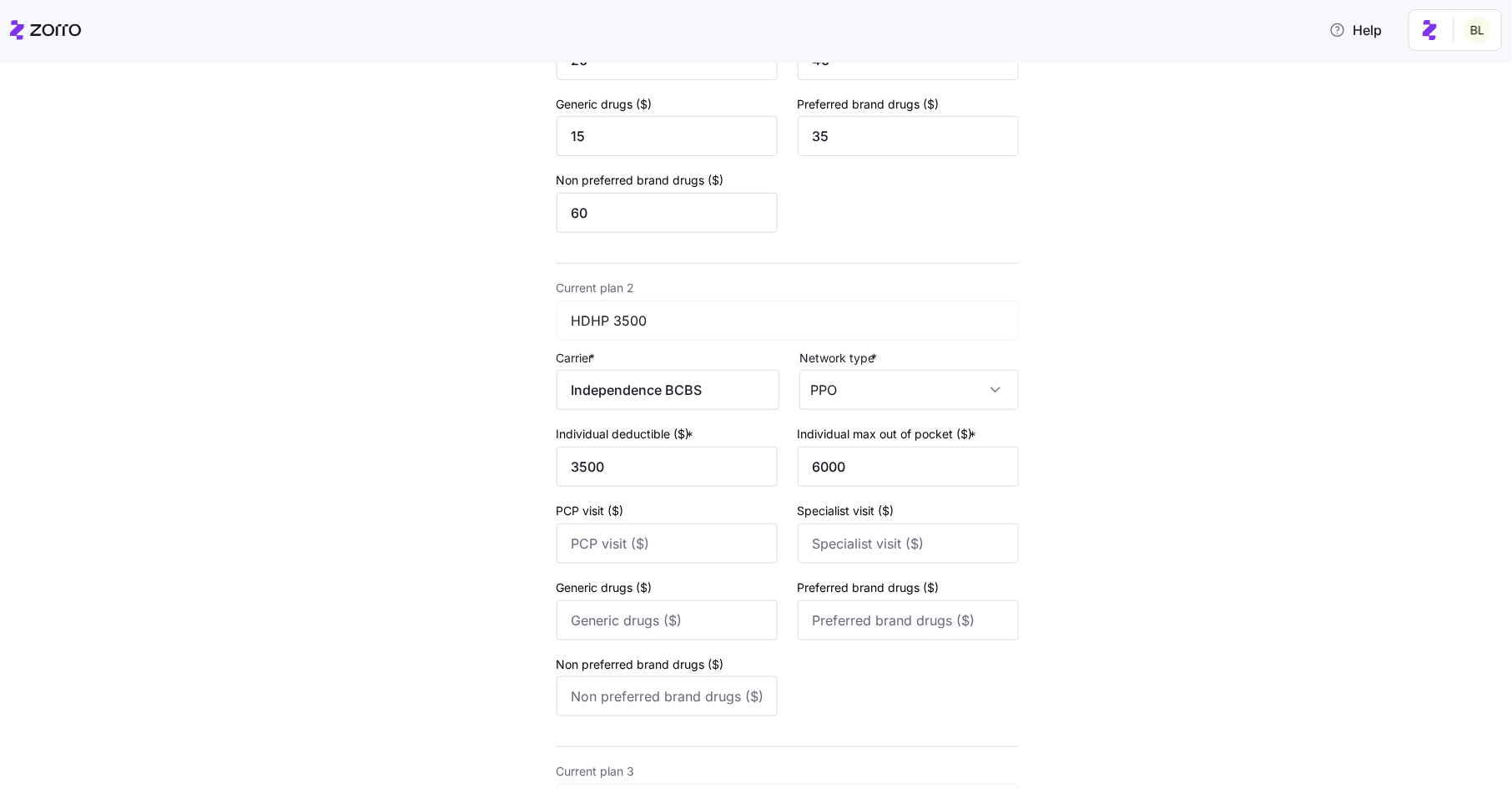
scroll to position [435, 0]
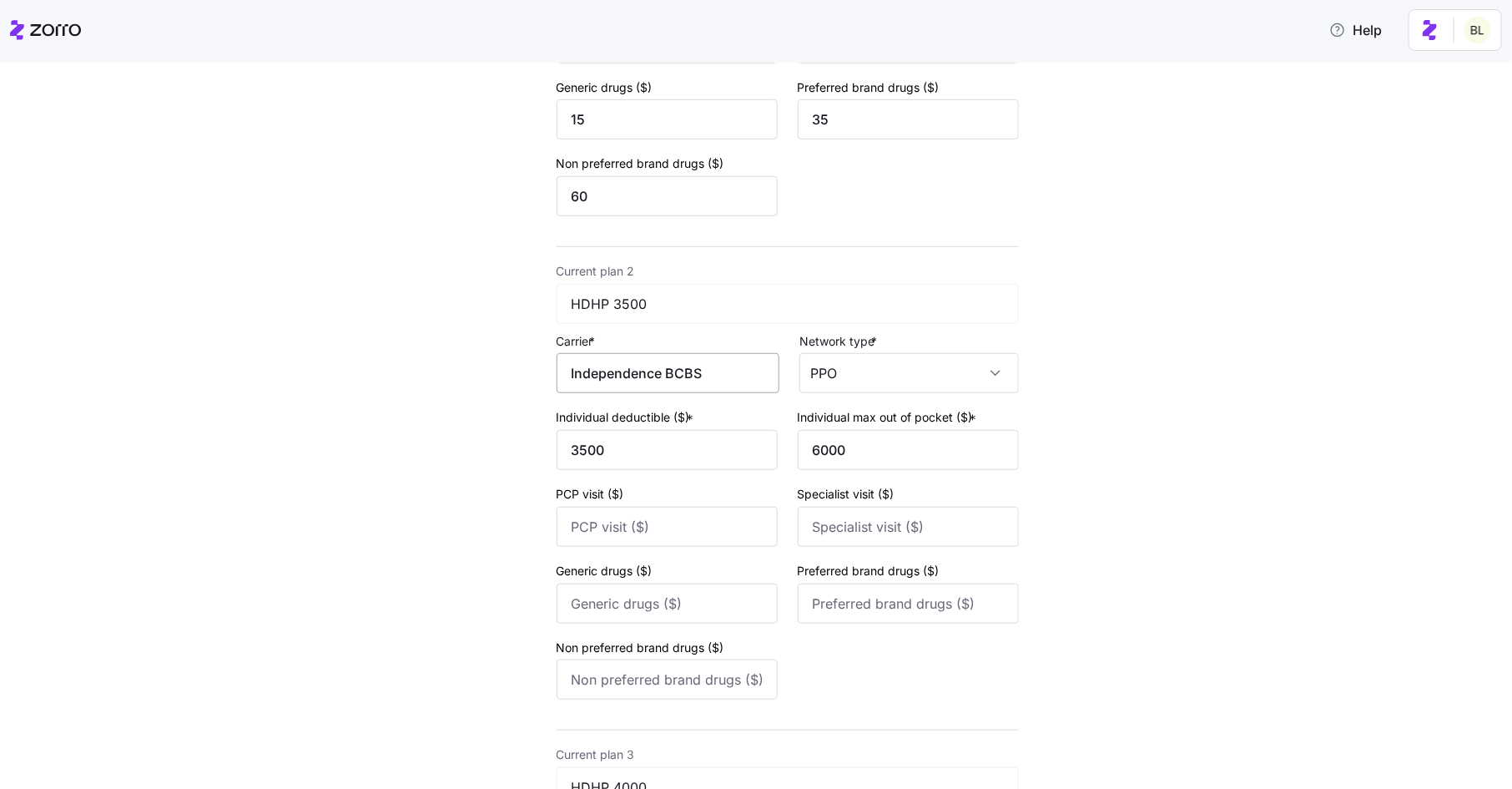
type input "Independence Blue Cross"
click at [735, 385] on input "Independence BCBS" at bounding box center [668, 373] width 222 height 40
click at [725, 431] on span "Independence Blue Cross" at bounding box center [664, 426] width 160 height 21
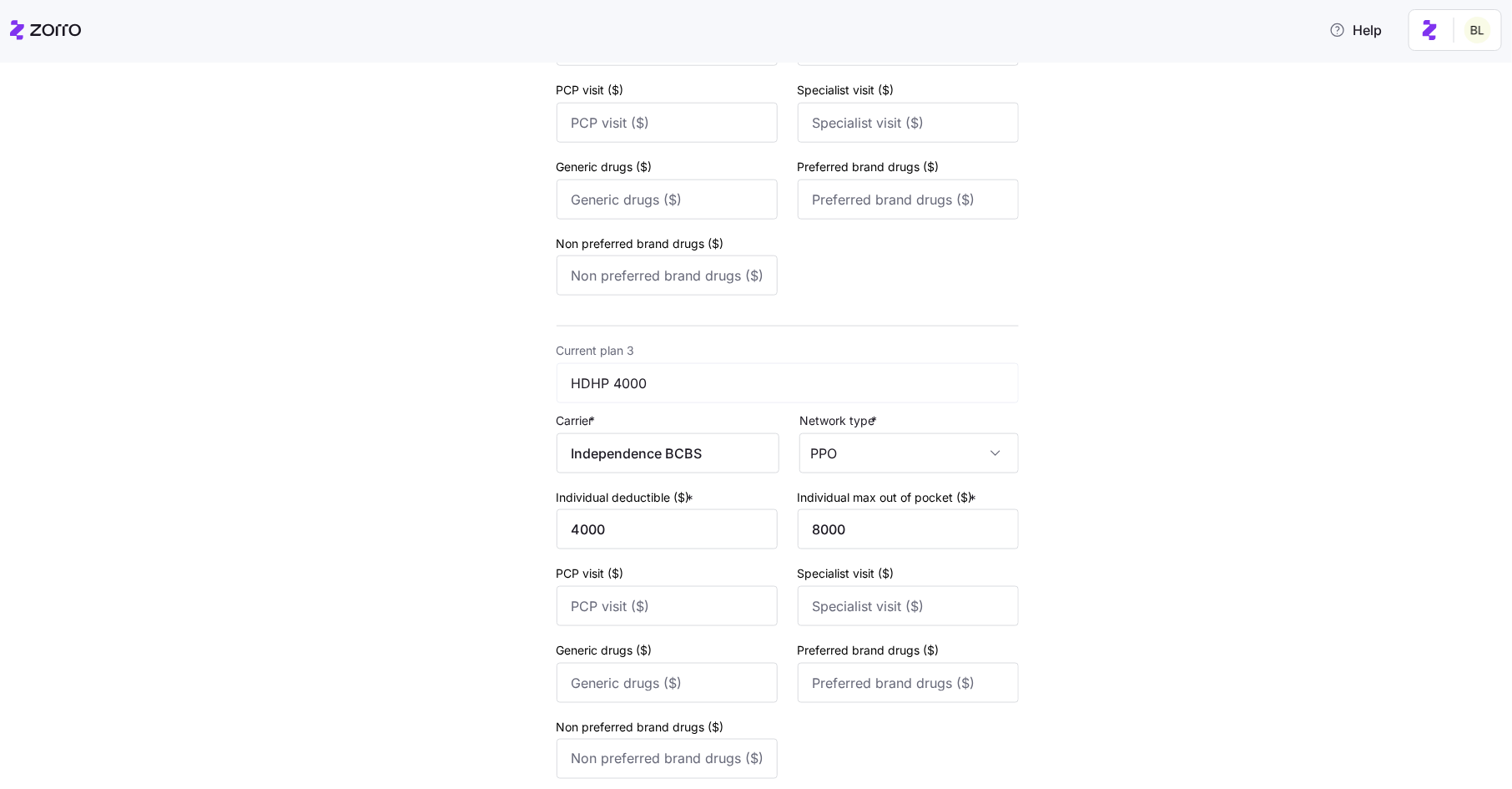
scroll to position [872, 0]
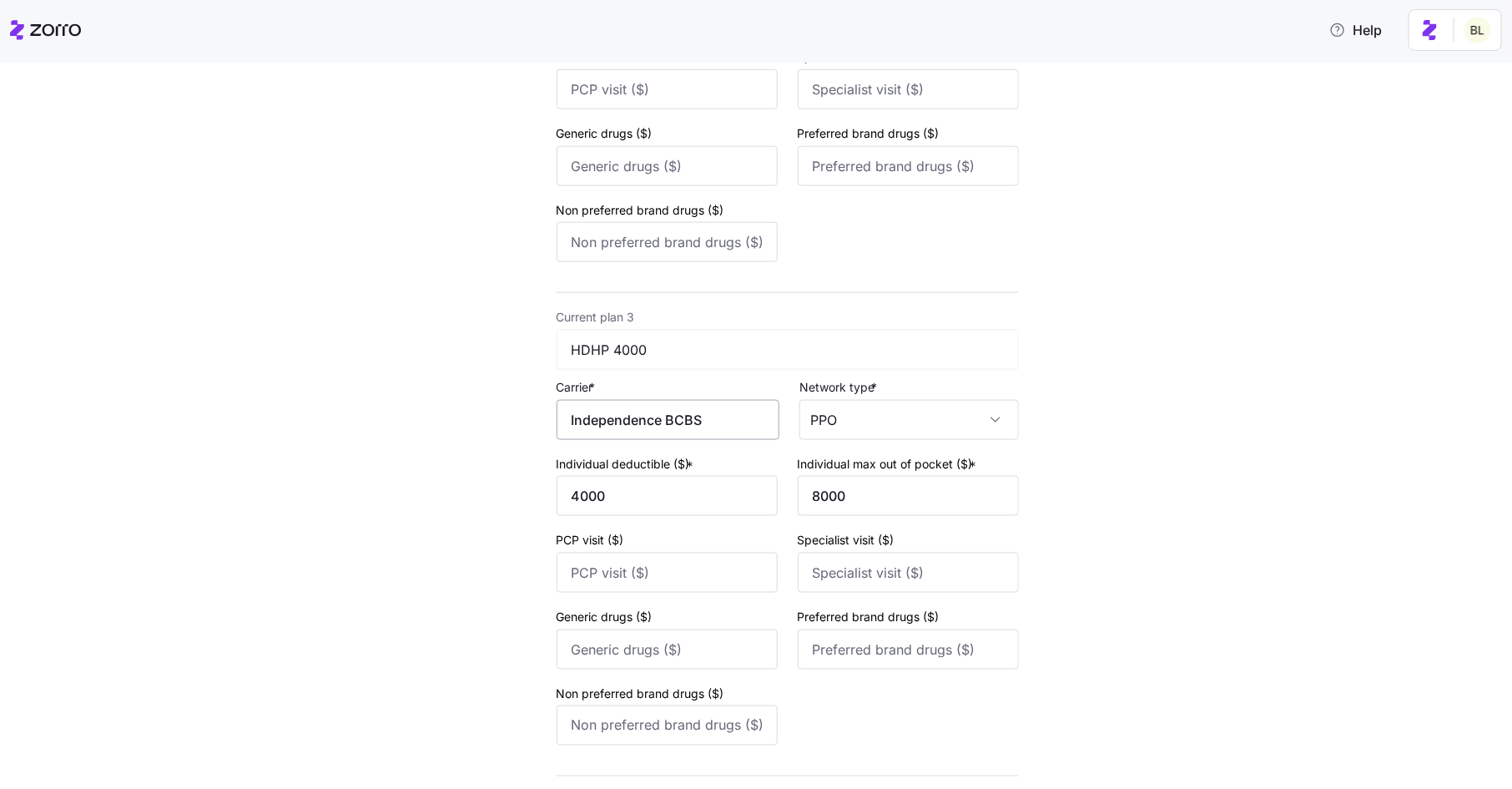
type input "Independence Blue Cross"
click at [728, 424] on input "Independence BCBS" at bounding box center [668, 420] width 222 height 40
click at [718, 472] on span "Independence Blue Cross" at bounding box center [664, 475] width 160 height 21
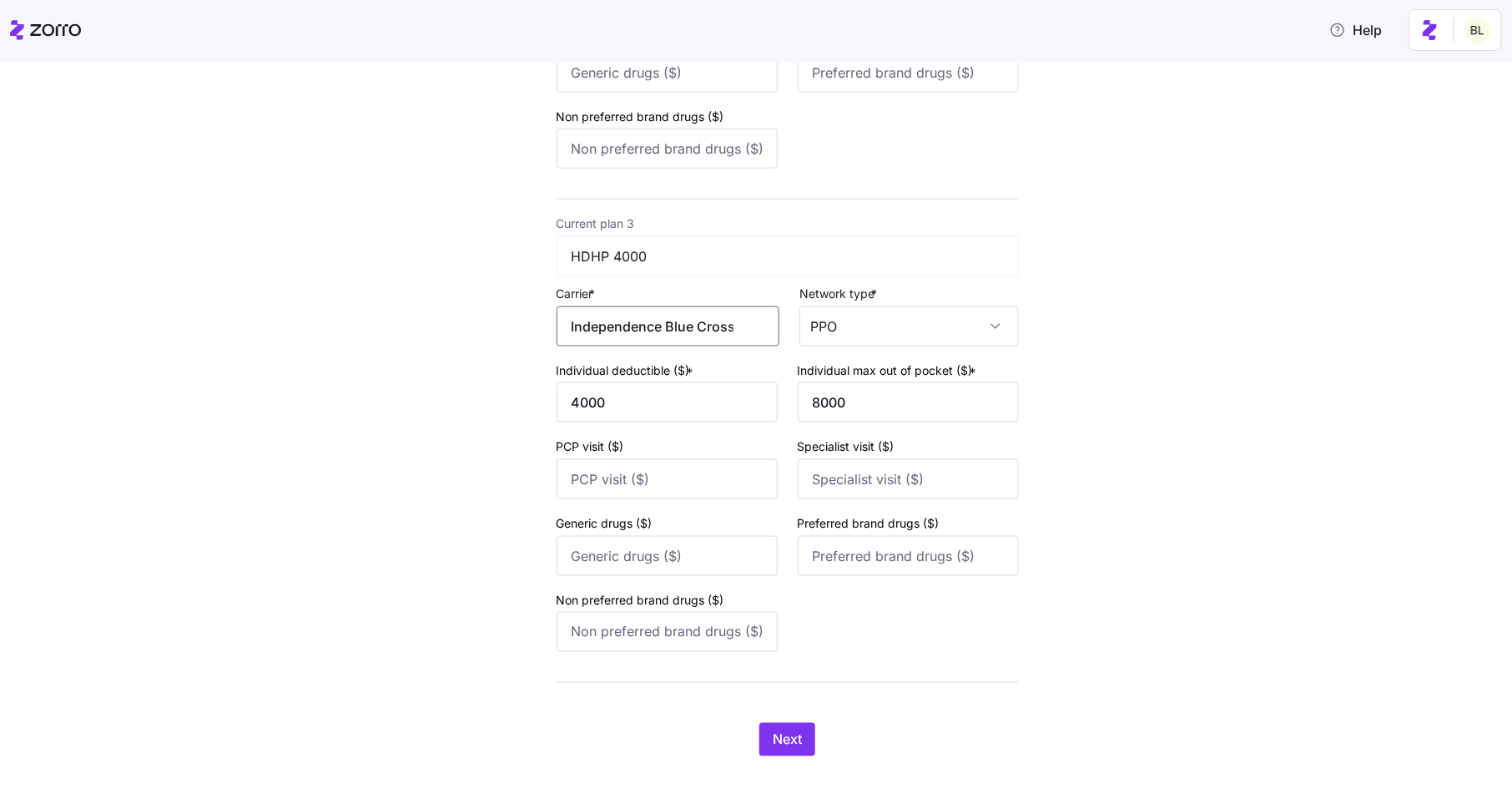
scroll to position [1000, 0]
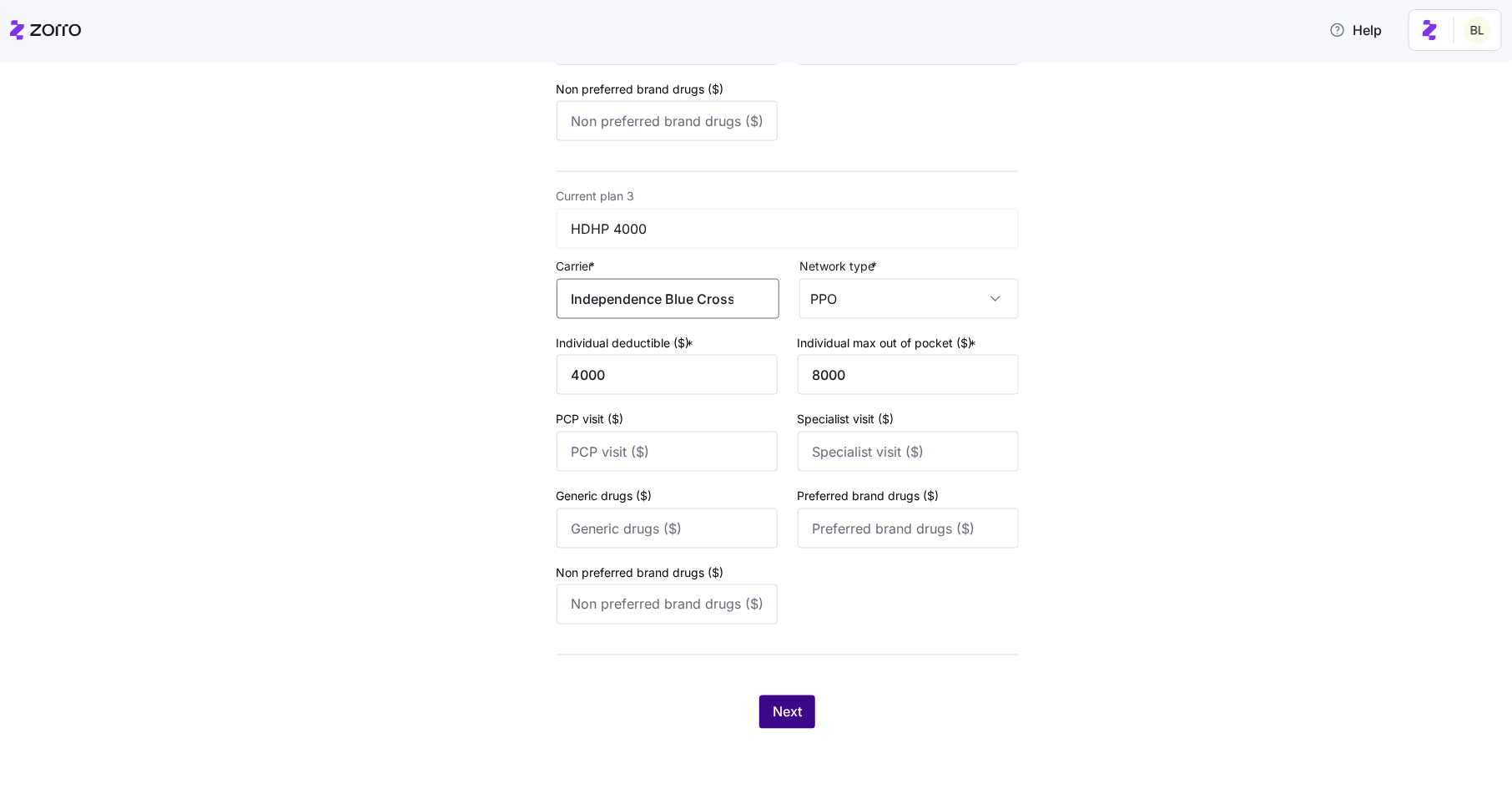
type input "Independence Blue Cross"
click at [789, 703] on span "Next" at bounding box center [787, 713] width 29 height 20
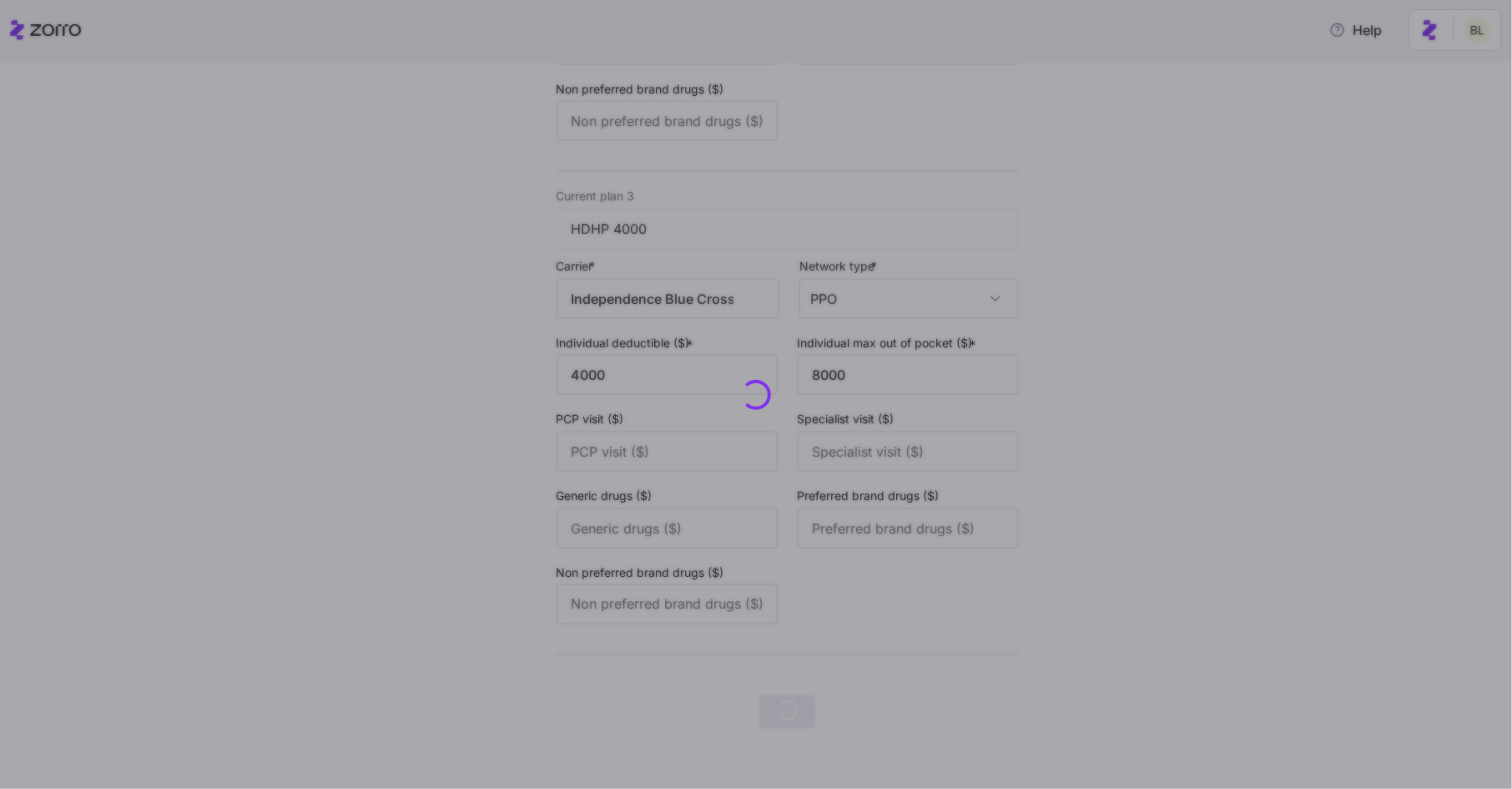
scroll to position [0, 0]
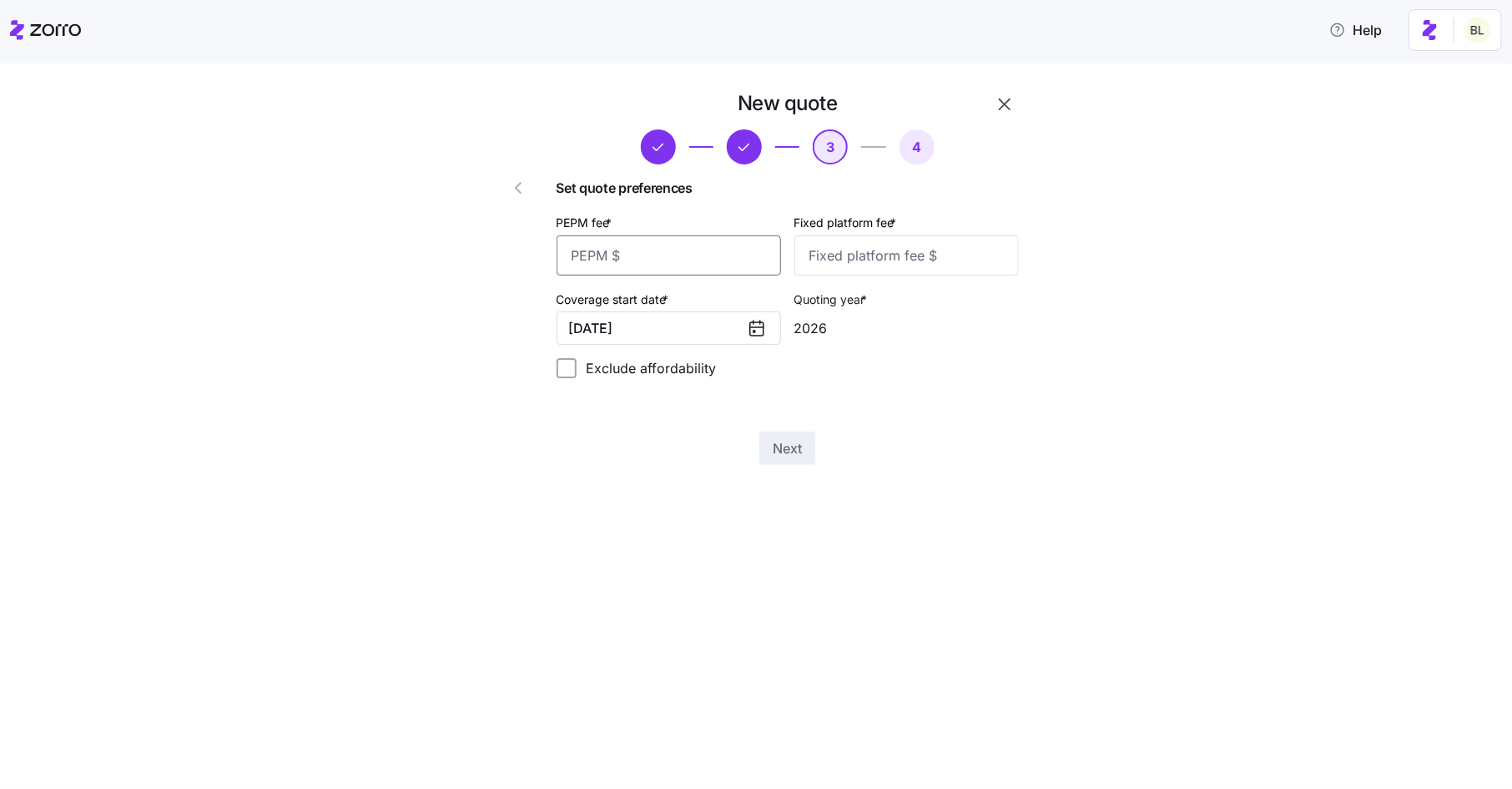
click at [663, 248] on input "PEPM fee *" at bounding box center [669, 255] width 224 height 40
type input "85"
type input "100"
click at [793, 450] on span "Next" at bounding box center [787, 448] width 29 height 20
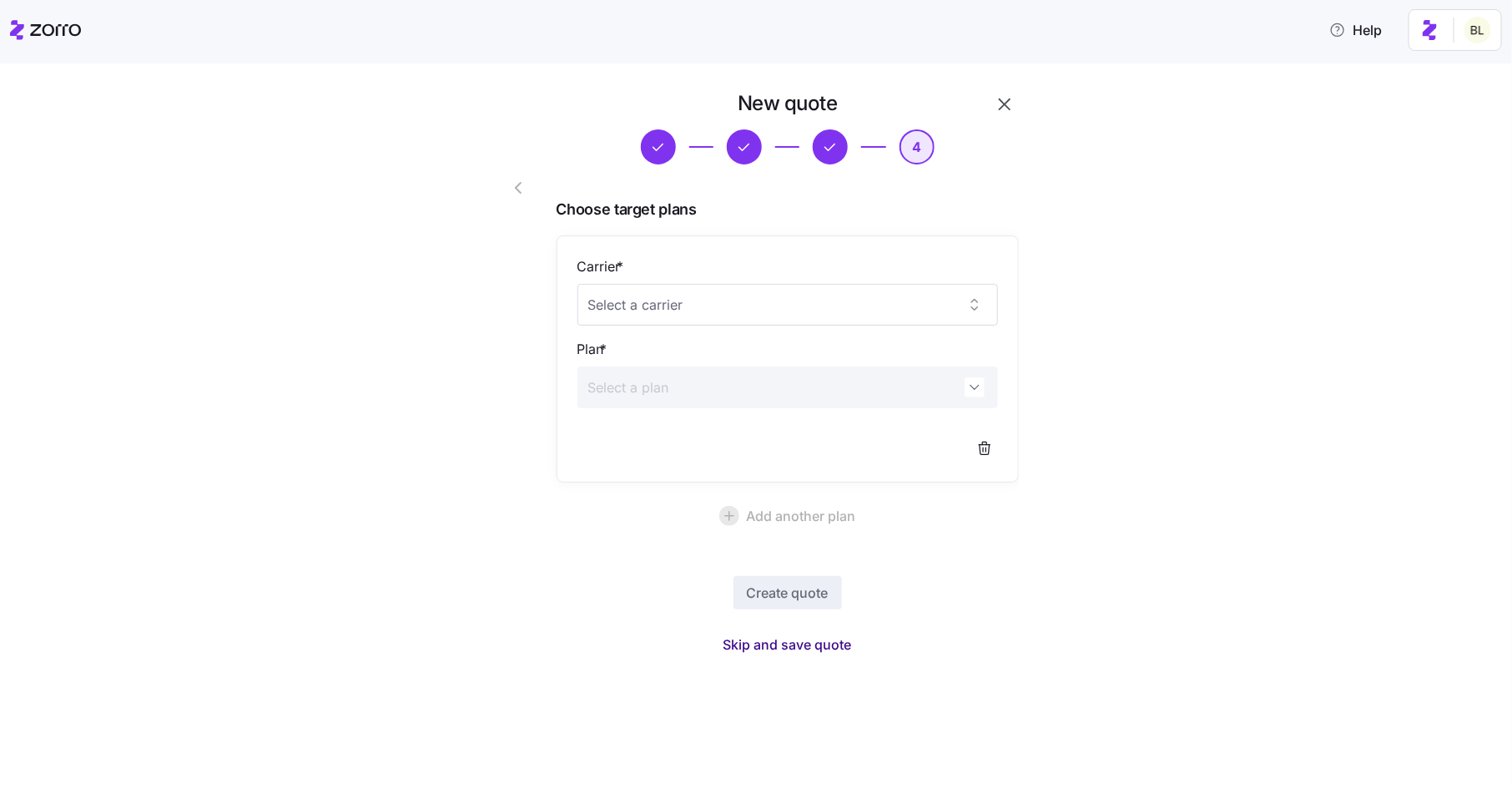
click at [802, 640] on span "Skip and save quote" at bounding box center [787, 645] width 128 height 20
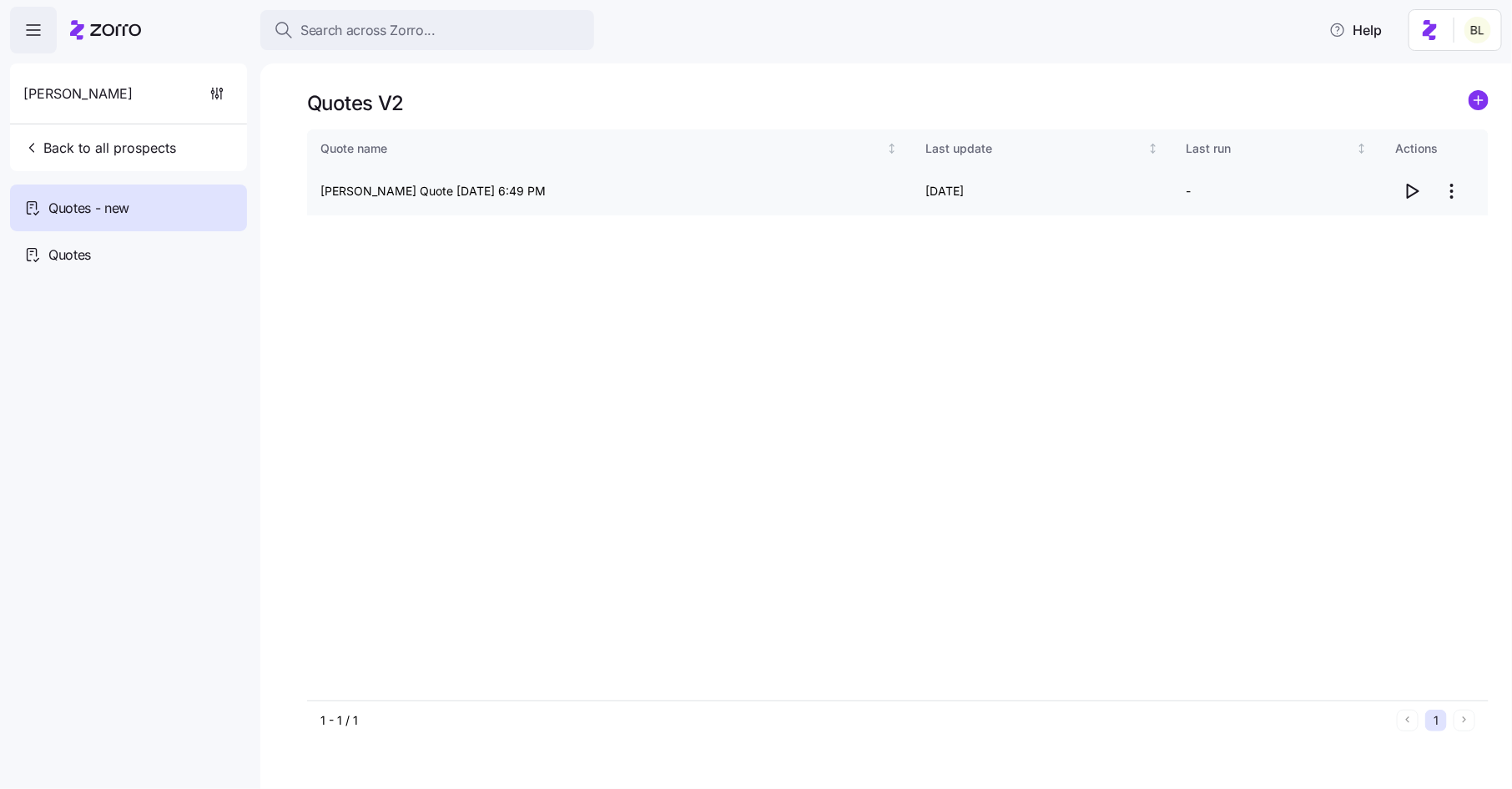
click at [1402, 193] on icon "button" at bounding box center [1412, 191] width 20 height 20
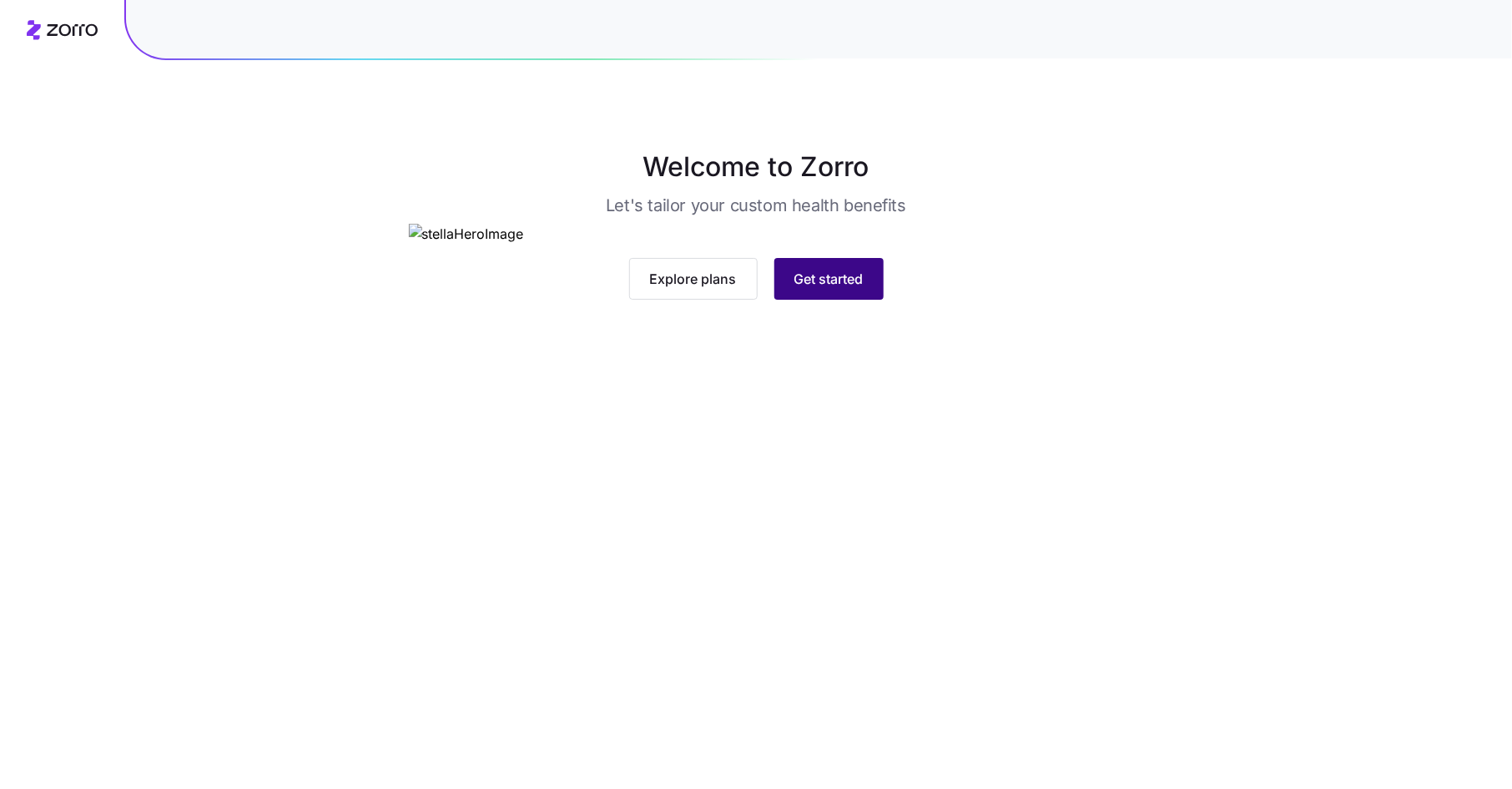
click at [828, 289] on span "Get started" at bounding box center [829, 279] width 70 height 20
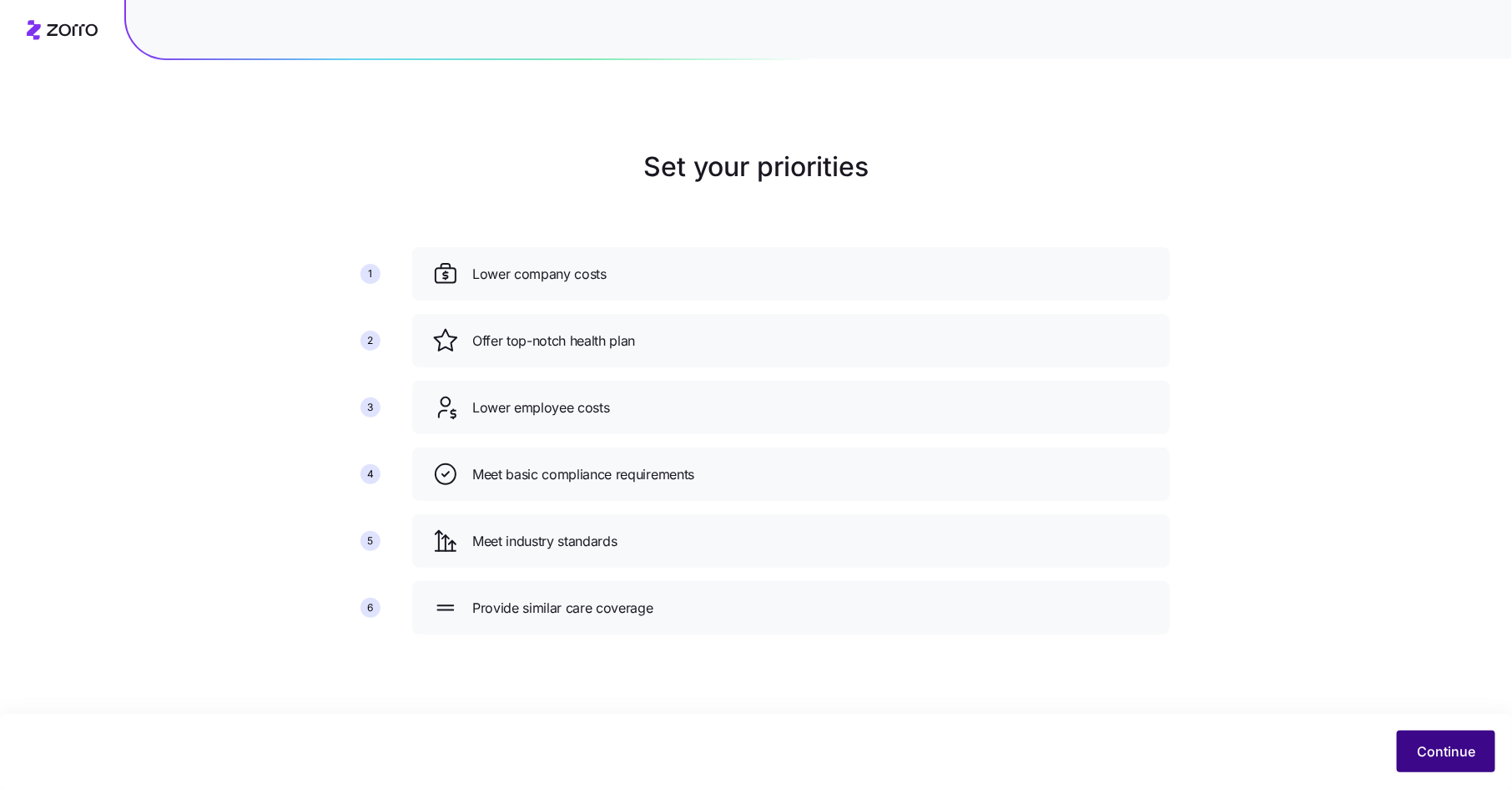
click at [1444, 735] on button "Continue" at bounding box center [1446, 751] width 98 height 42
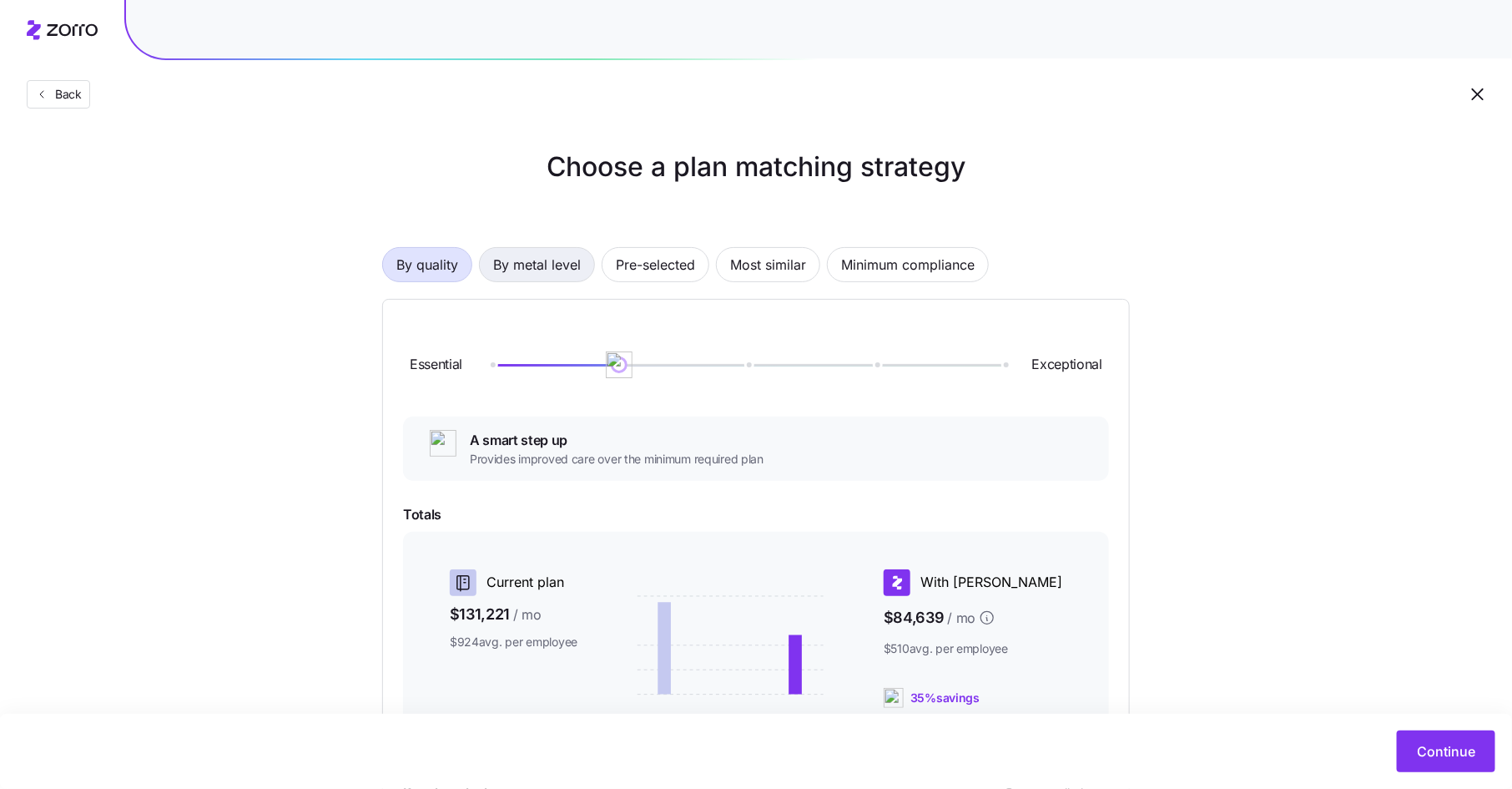
click at [522, 262] on span "By metal level" at bounding box center [537, 264] width 87 height 33
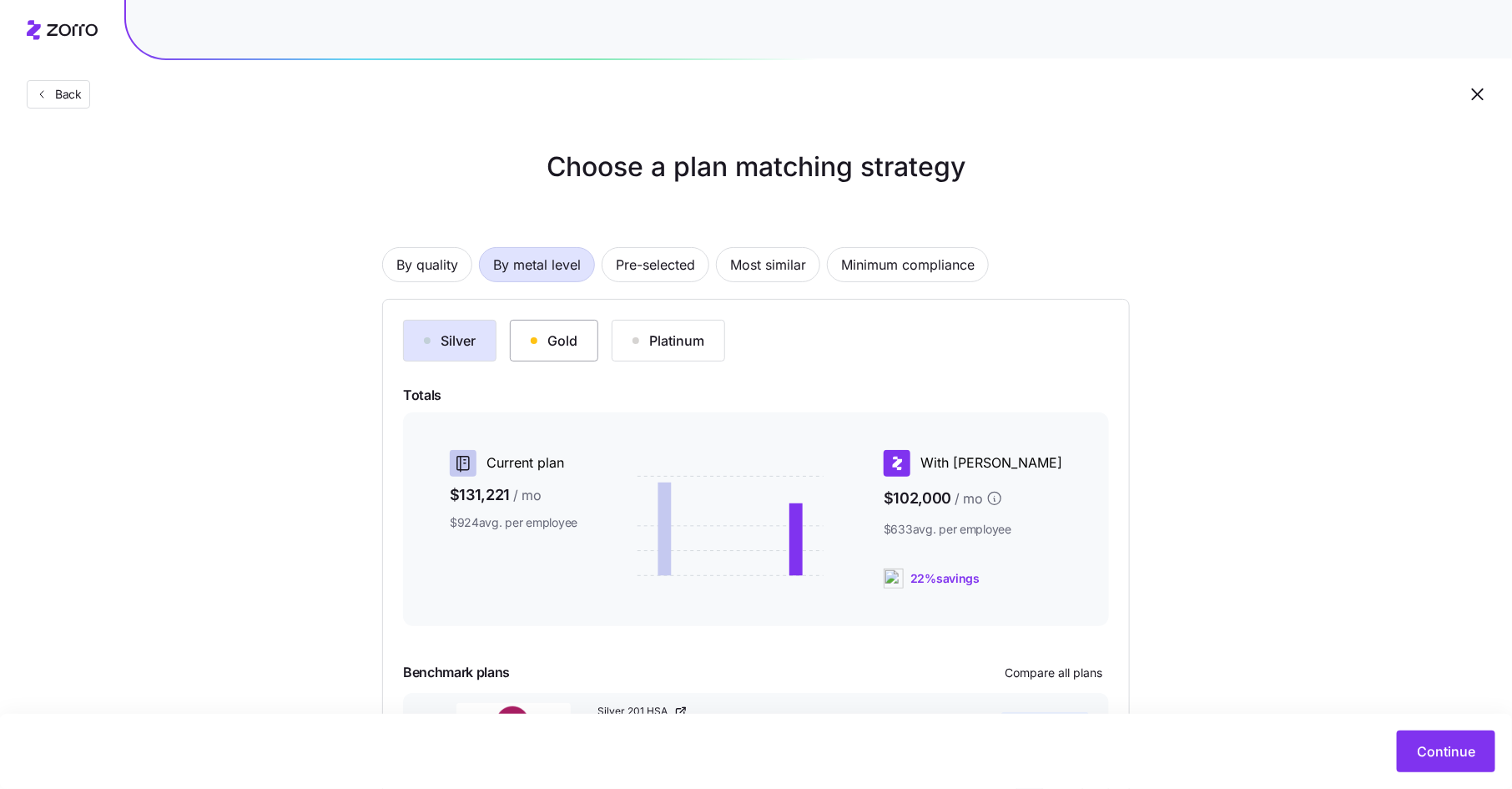
click at [569, 339] on div "Gold" at bounding box center [554, 341] width 47 height 20
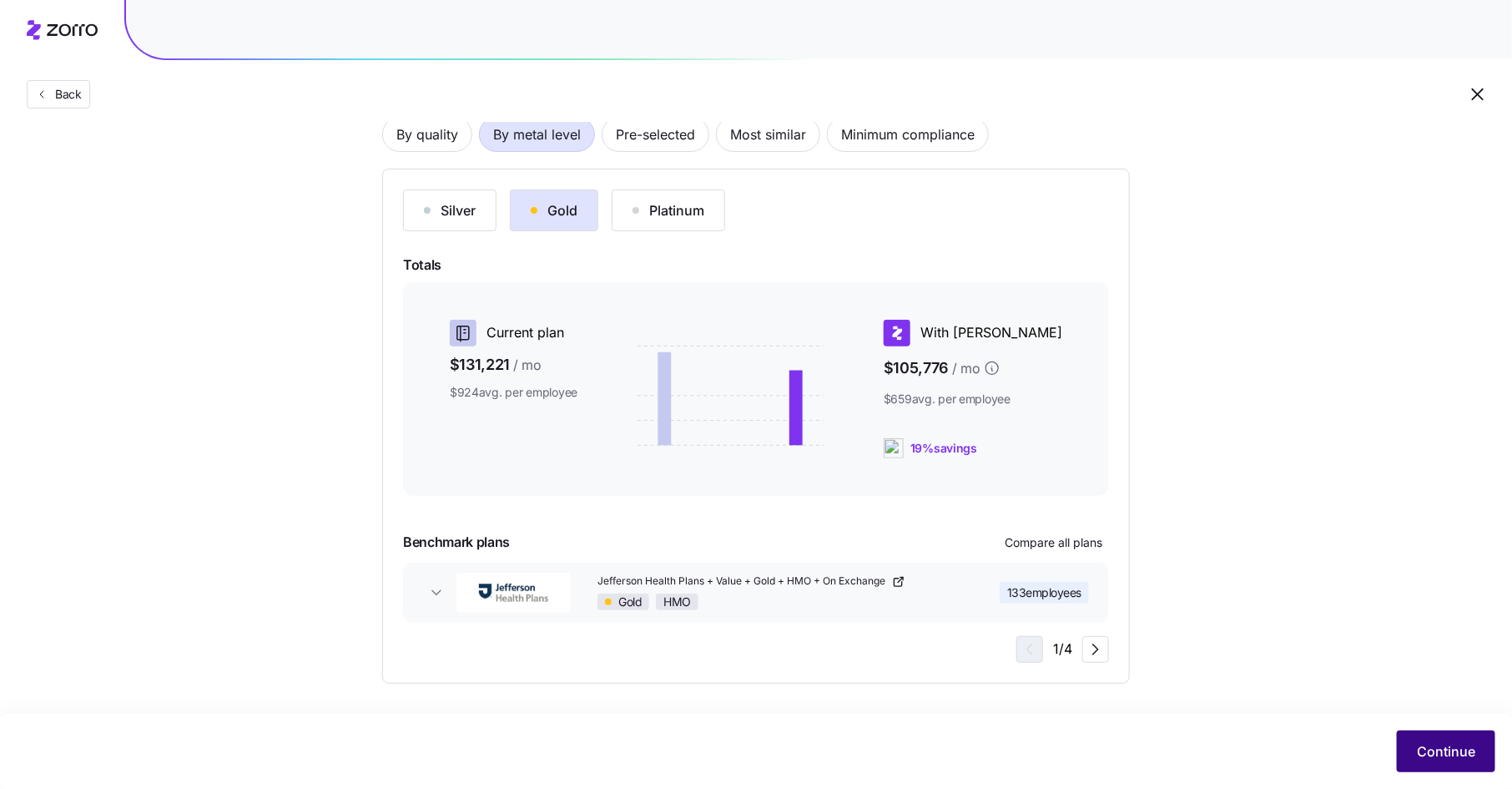
click at [1451, 745] on span "Continue" at bounding box center [1446, 752] width 59 height 20
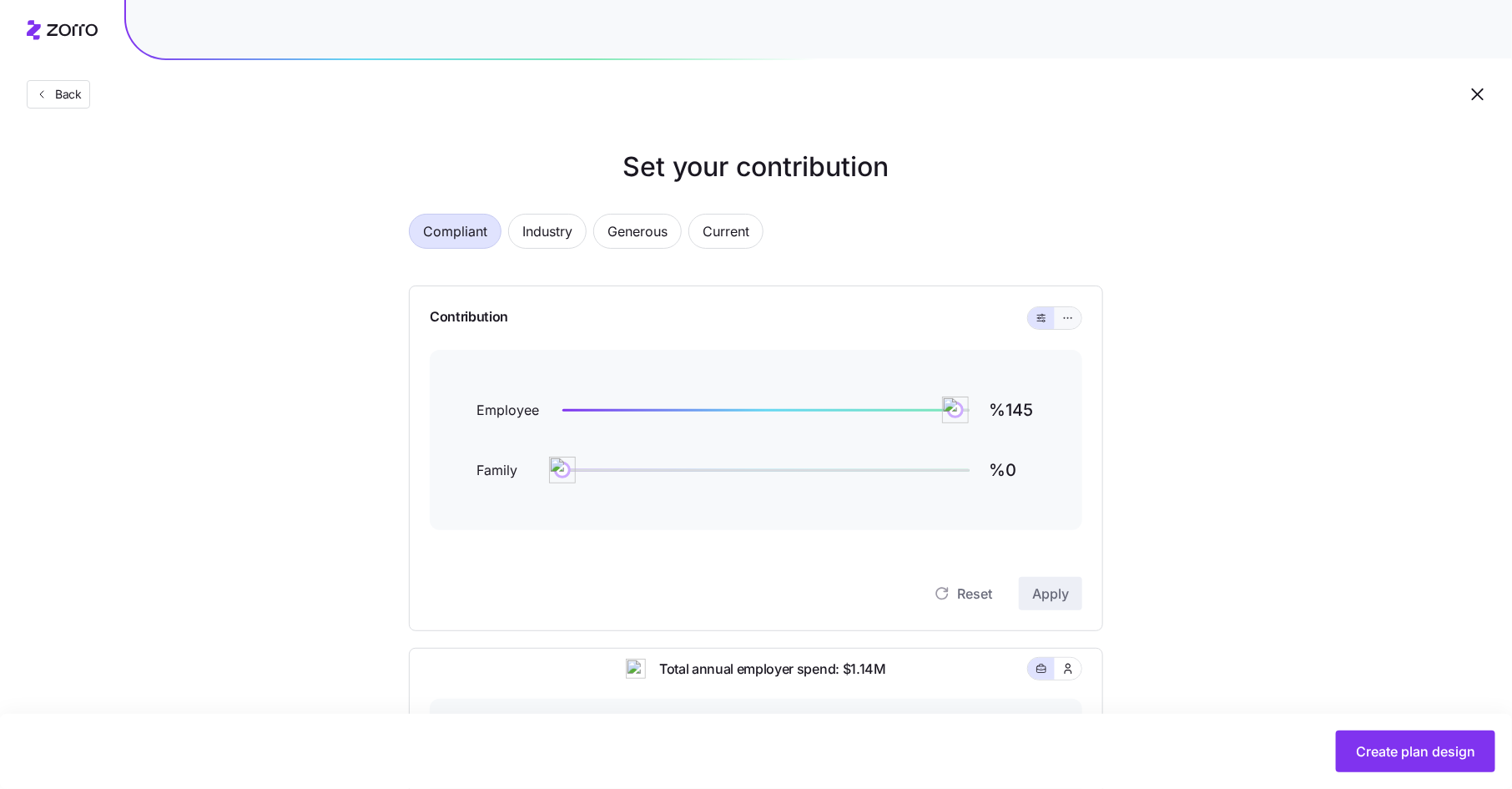
click at [1070, 317] on icon "button" at bounding box center [1068, 318] width 12 height 20
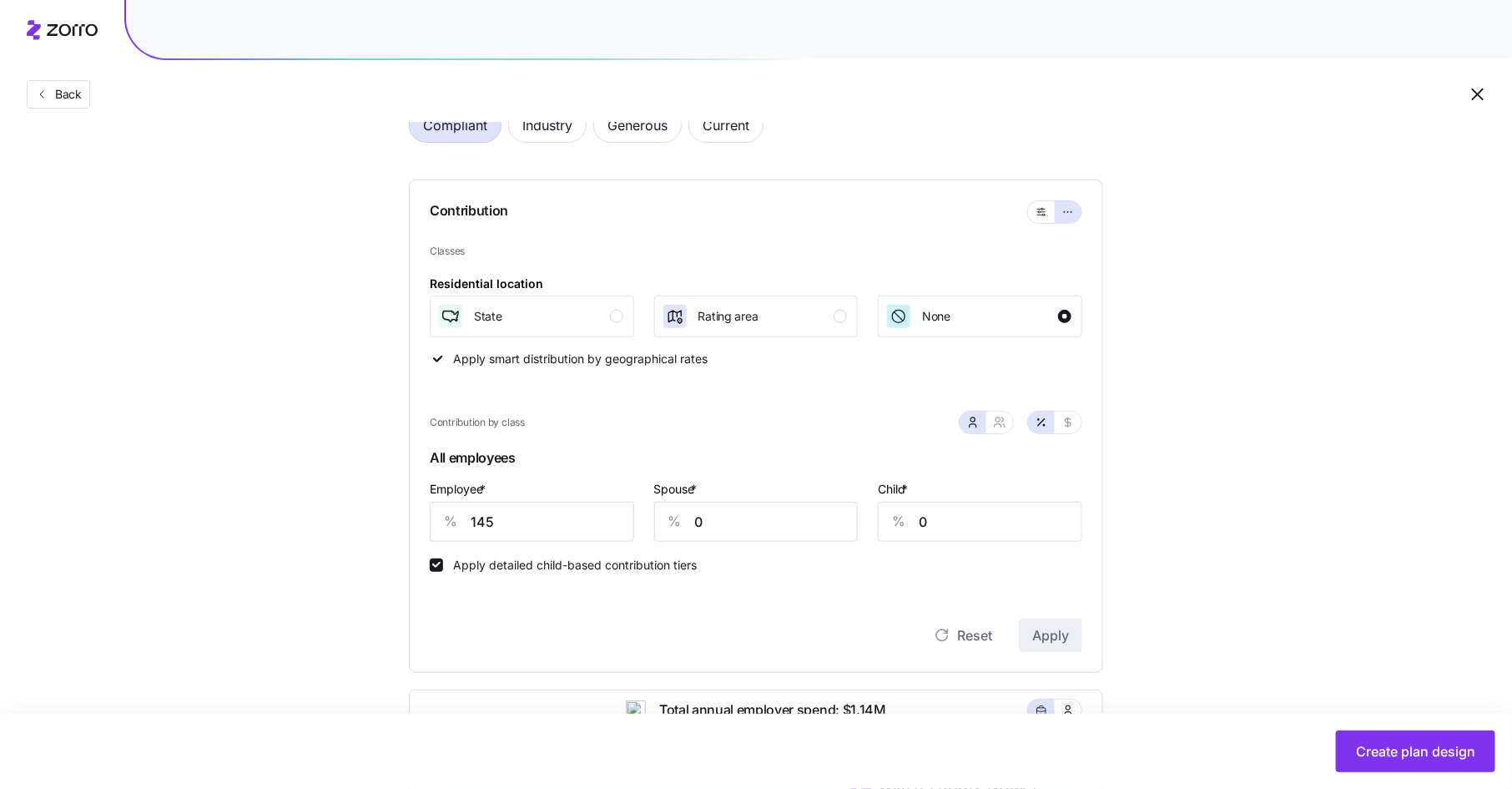
scroll to position [182, 0]
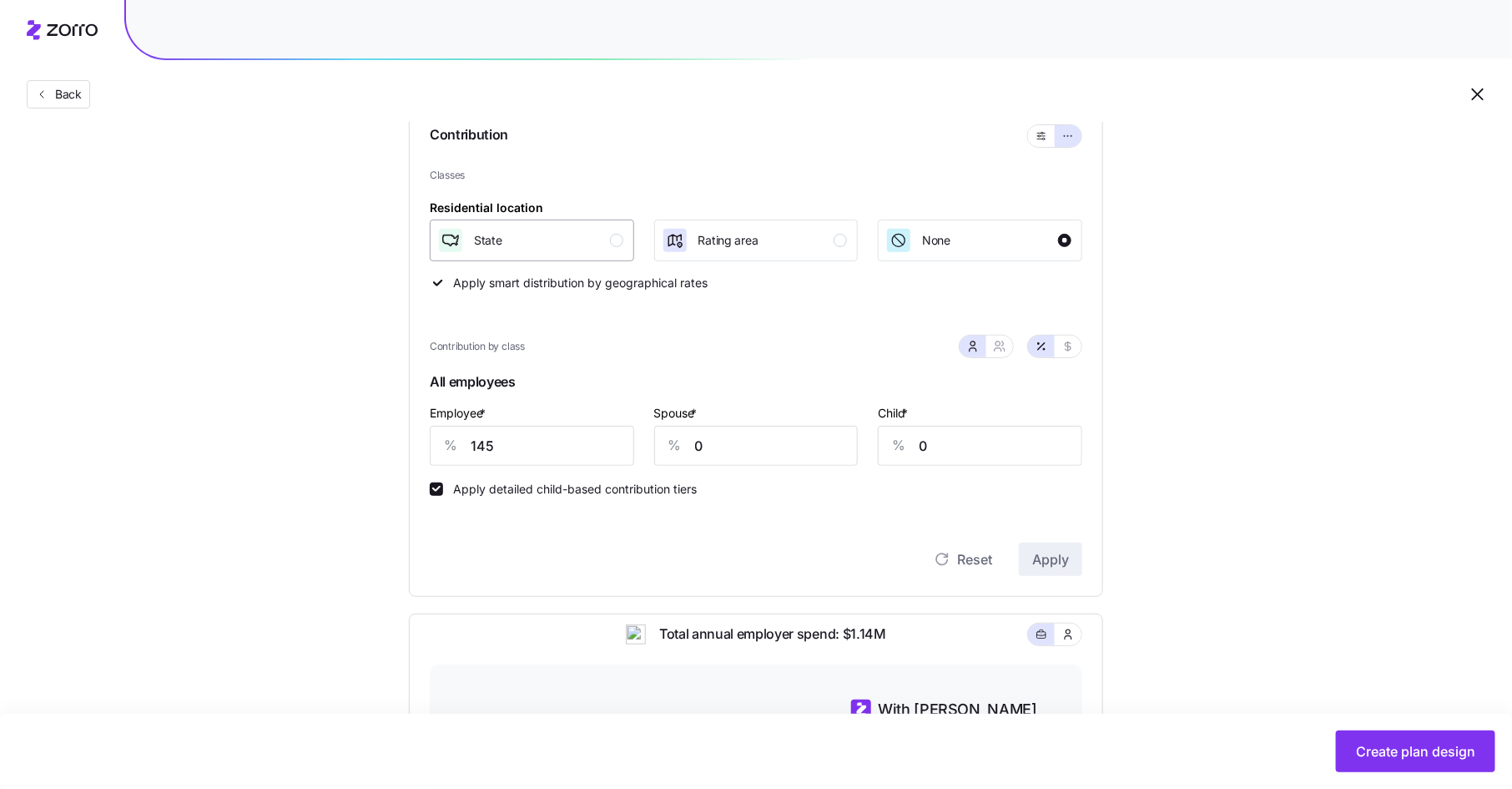
click at [611, 242] on div "button" at bounding box center [617, 240] width 14 height 14
drag, startPoint x: 501, startPoint y: 448, endPoint x: 440, endPoint y: 448, distance: 61.0
click at [440, 448] on div "% 145" at bounding box center [531, 445] width 205 height 40
type input "75"
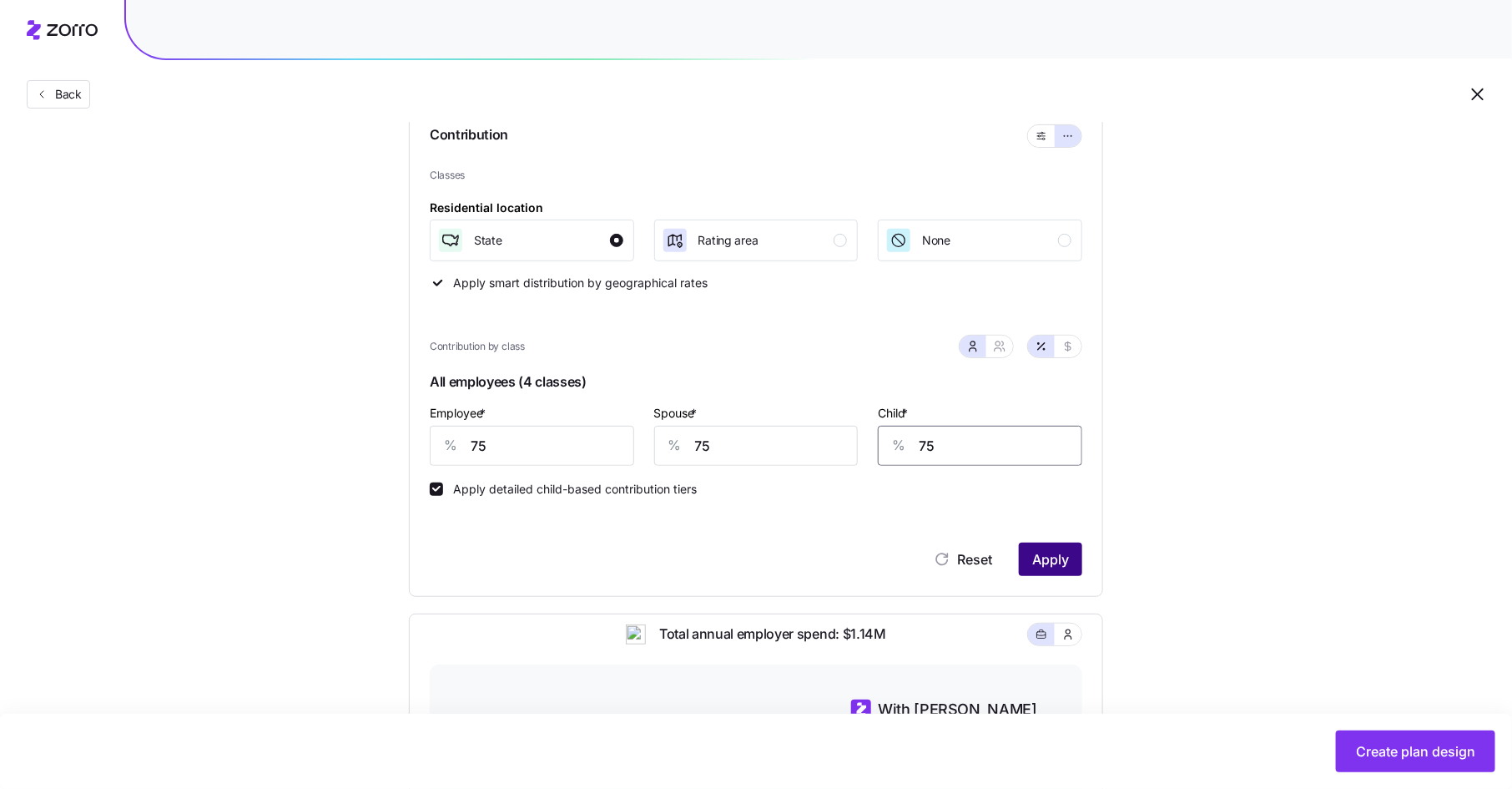
type input "75"
click at [1057, 543] on button "Apply" at bounding box center [1050, 559] width 64 height 33
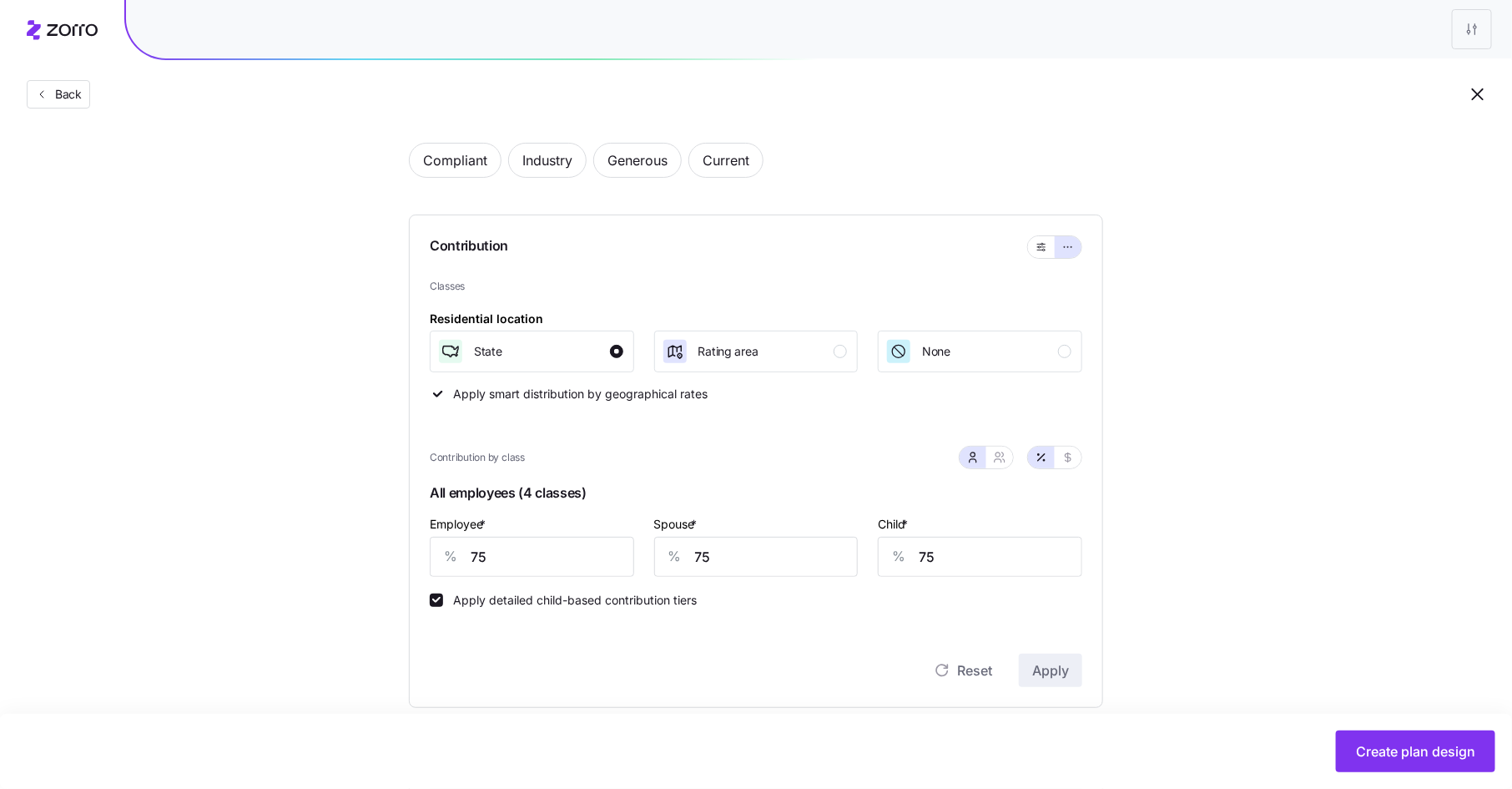
scroll to position [31, 0]
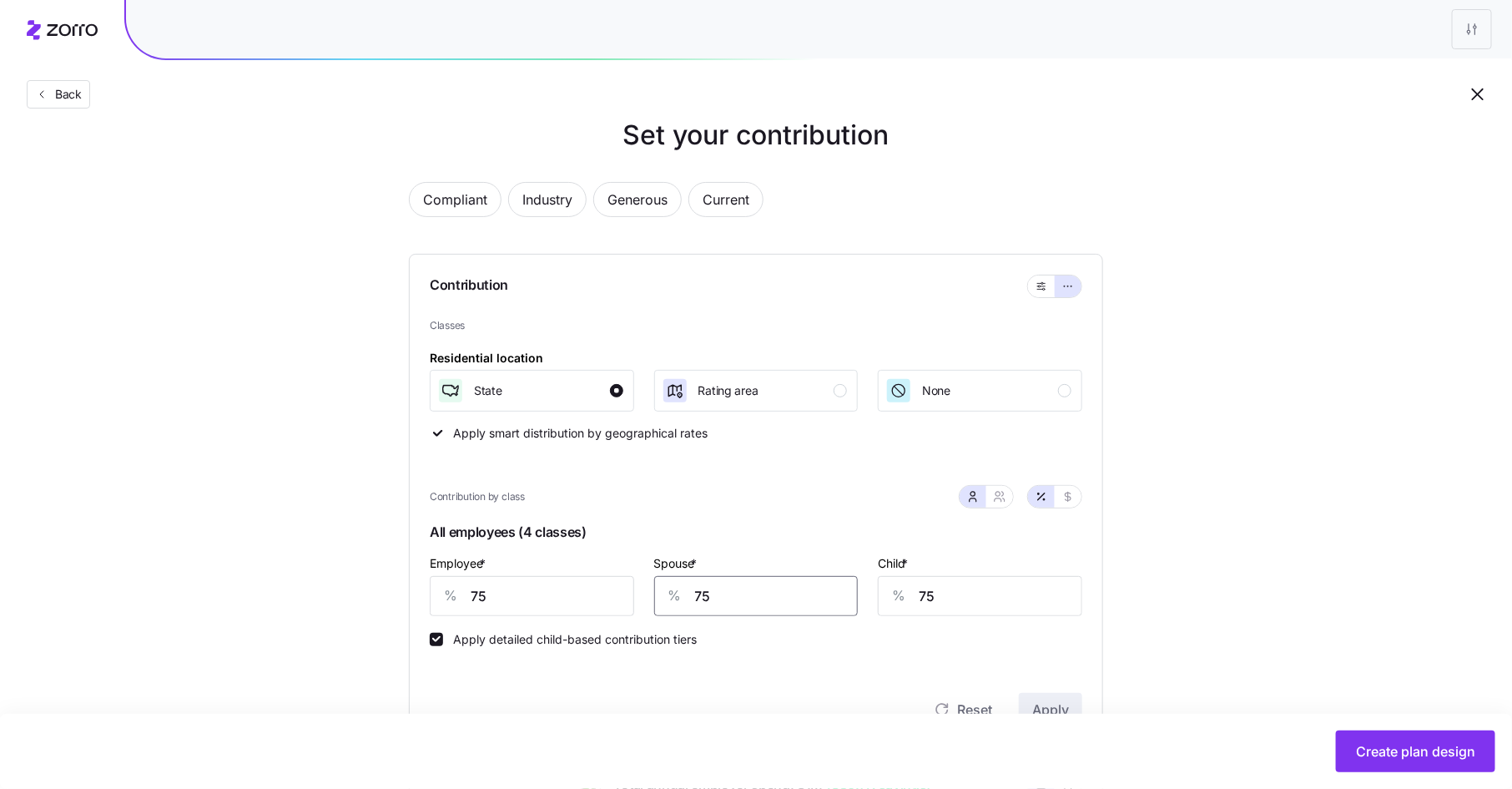
drag, startPoint x: 716, startPoint y: 599, endPoint x: 667, endPoint y: 599, distance: 49.0
click at [667, 599] on div "% 75" at bounding box center [756, 595] width 205 height 40
type input "65"
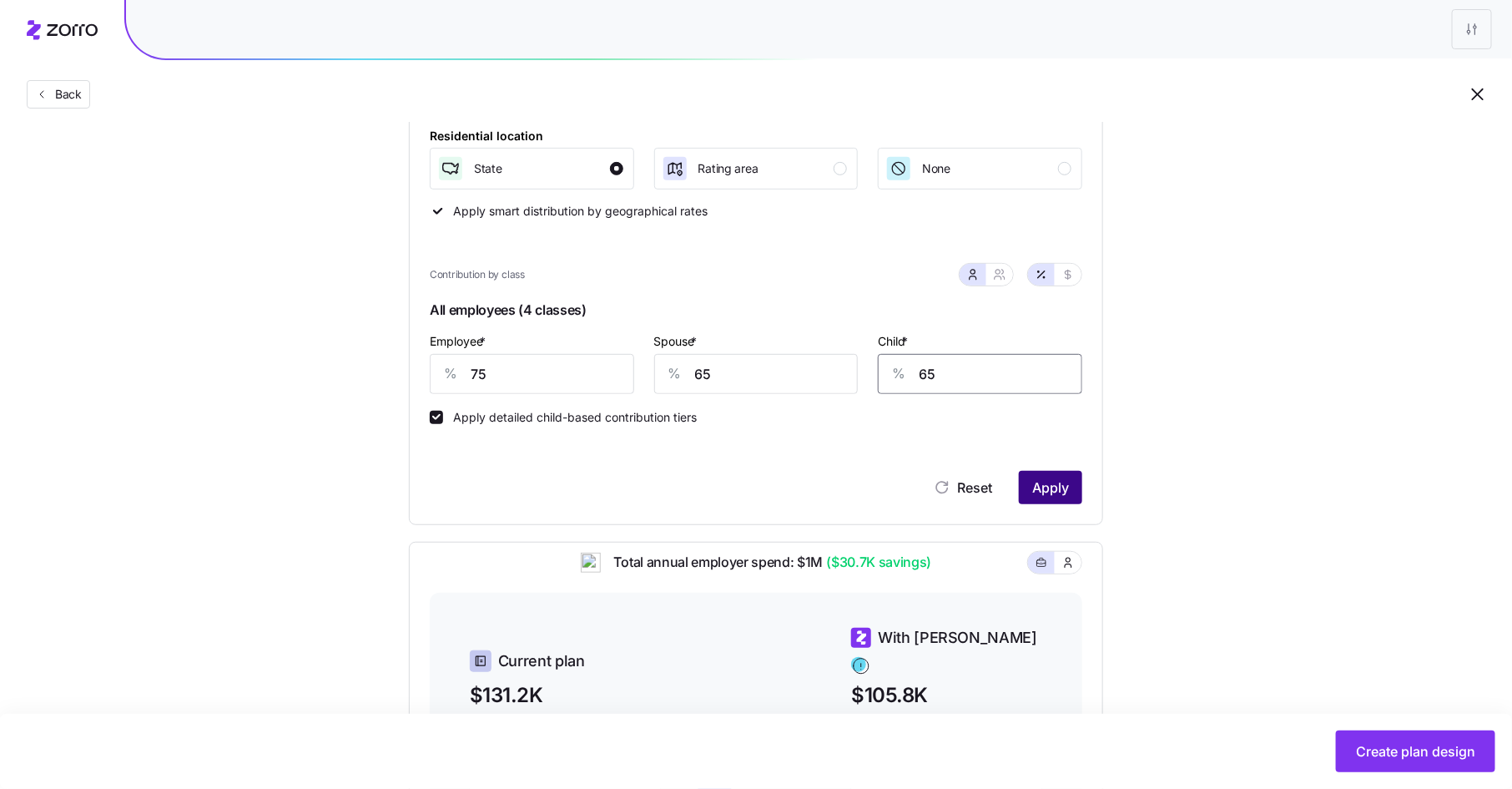
type input "65"
click at [1056, 496] on span "Apply" at bounding box center [1050, 487] width 37 height 20
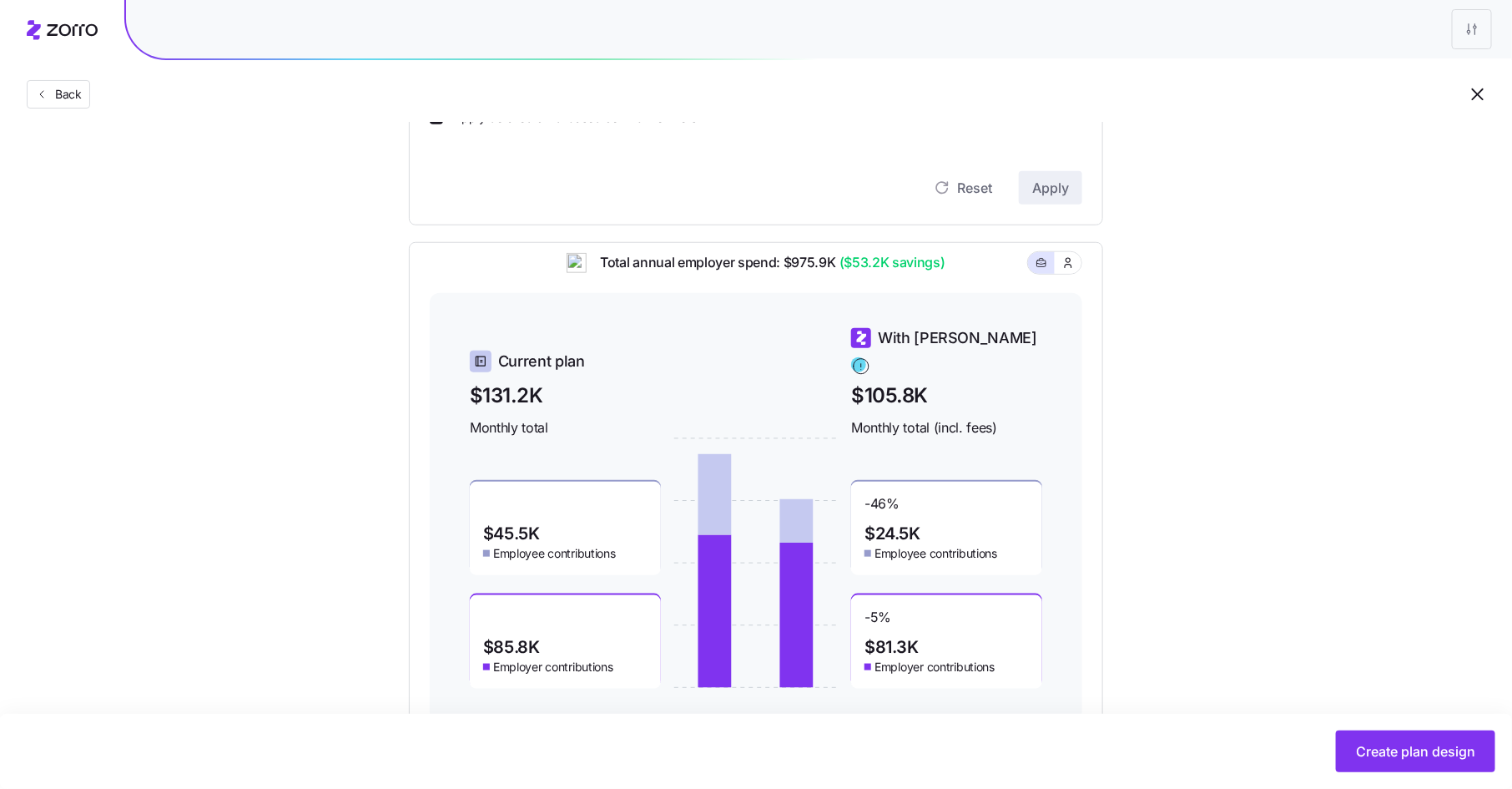
scroll to position [604, 0]
